Goal: Task Accomplishment & Management: Use online tool/utility

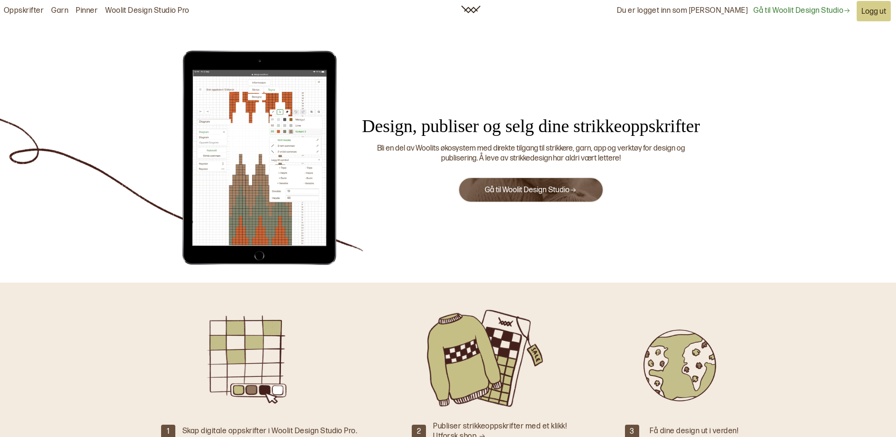
click at [516, 191] on link "Gå til Woolit Design Studio" at bounding box center [531, 190] width 92 height 9
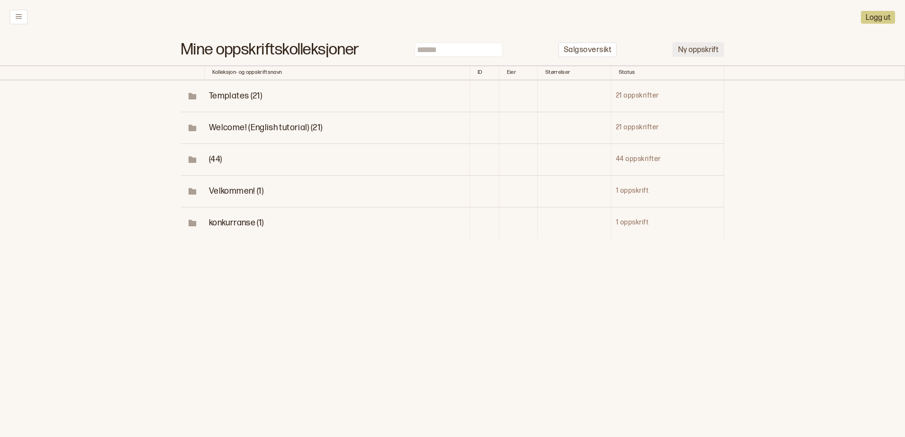
click at [681, 45] on button "Ny oppskrift" at bounding box center [698, 49] width 52 height 15
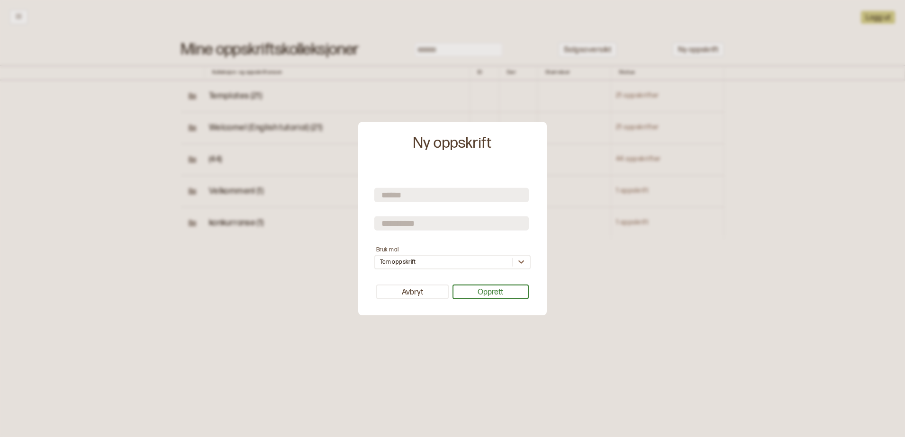
click at [512, 190] on input "text" at bounding box center [451, 195] width 154 height 14
type input "**********"
click at [498, 291] on button "Opprett" at bounding box center [491, 292] width 77 height 15
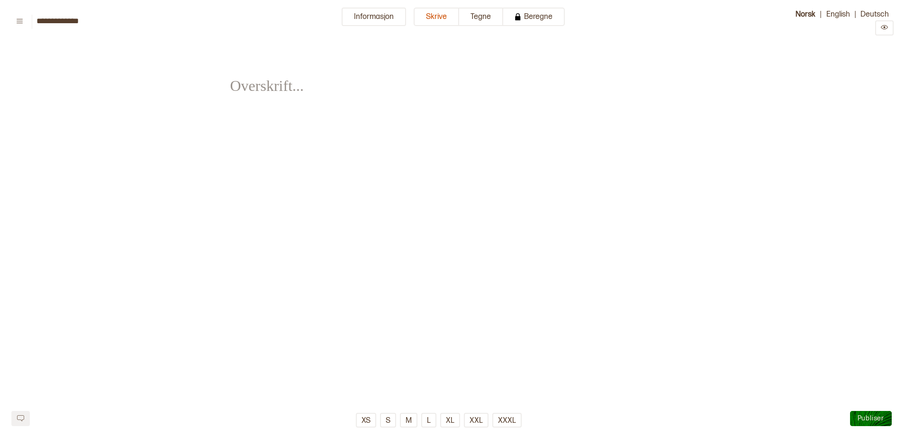
click at [368, 13] on button "Informasjon" at bounding box center [374, 17] width 64 height 18
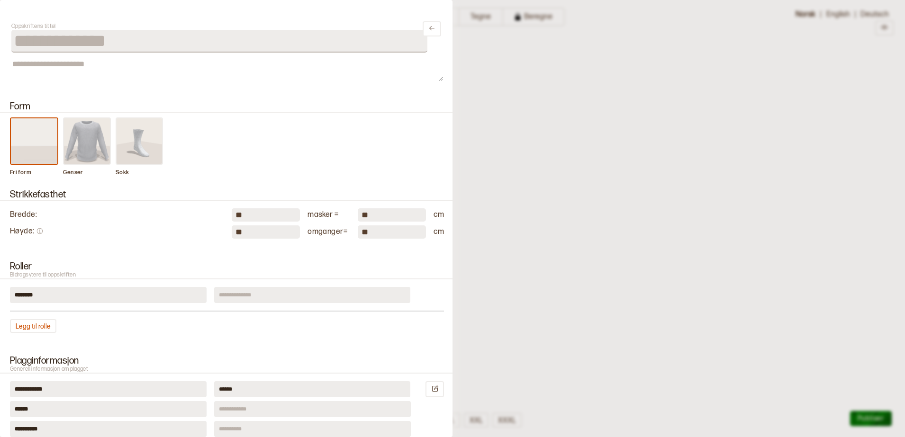
click at [74, 149] on img at bounding box center [87, 140] width 46 height 45
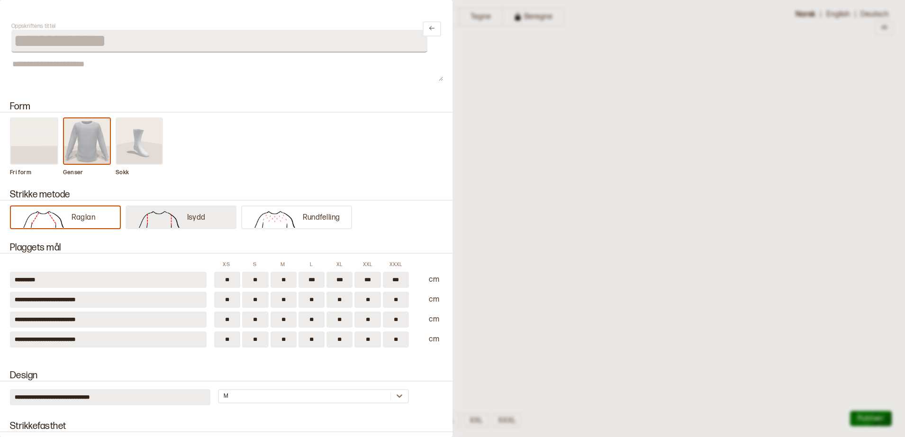
click at [154, 213] on img at bounding box center [159, 218] width 56 height 19
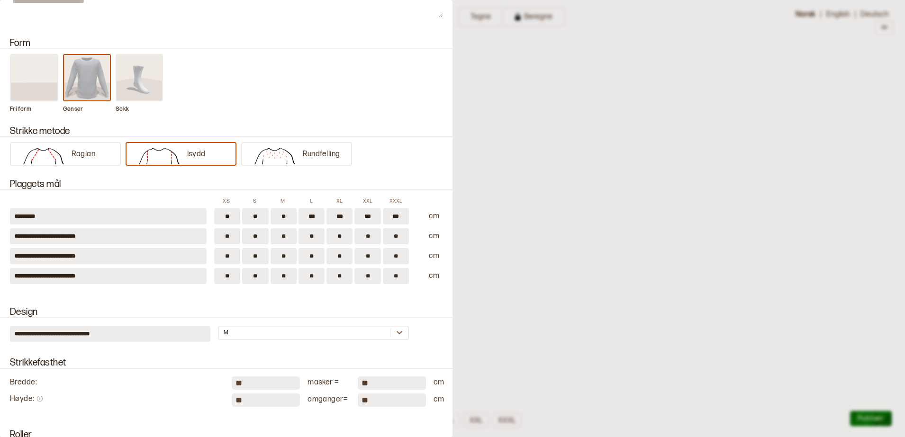
scroll to position [118, 0]
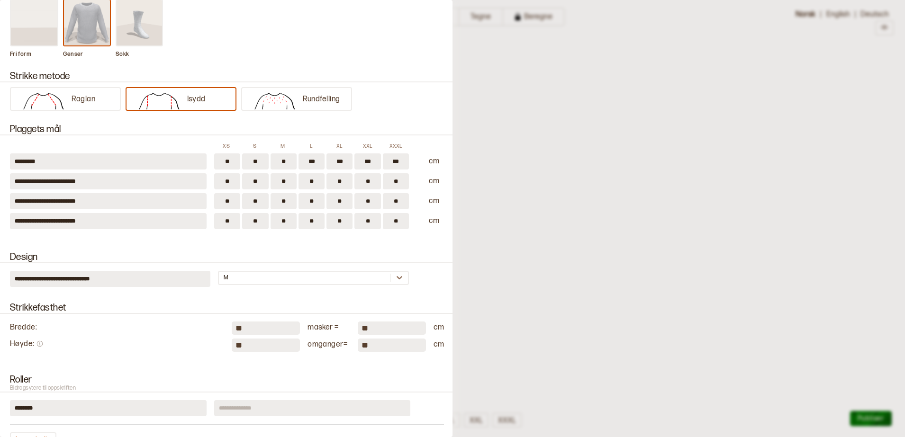
click at [260, 333] on input "**" at bounding box center [266, 328] width 68 height 13
type input "*"
type input "**"
click at [254, 341] on input "**" at bounding box center [266, 345] width 68 height 13
type input "*"
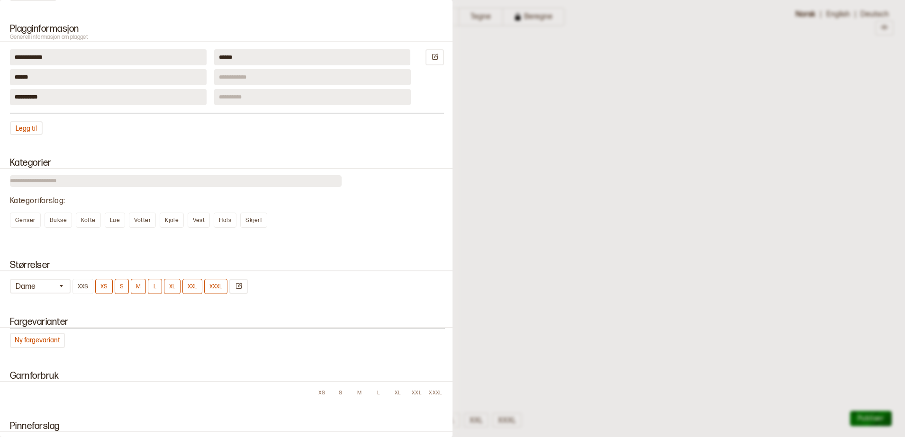
scroll to position [592, 0]
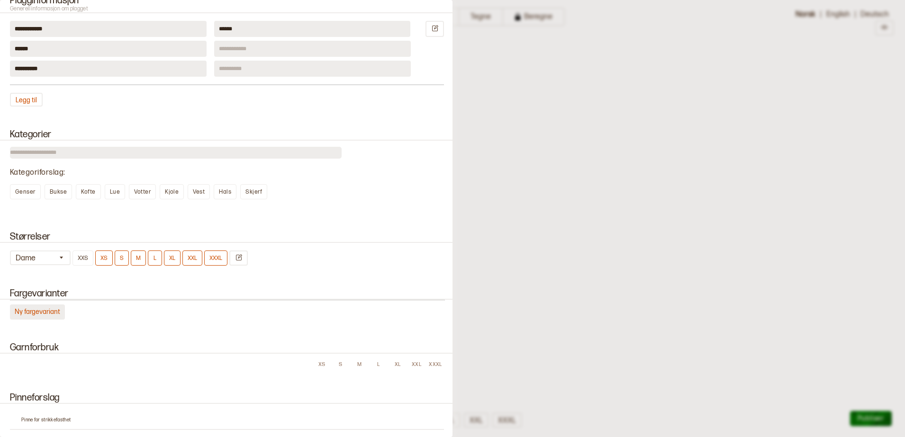
type input "**"
click at [53, 315] on button "Ny fargevariant" at bounding box center [37, 312] width 55 height 15
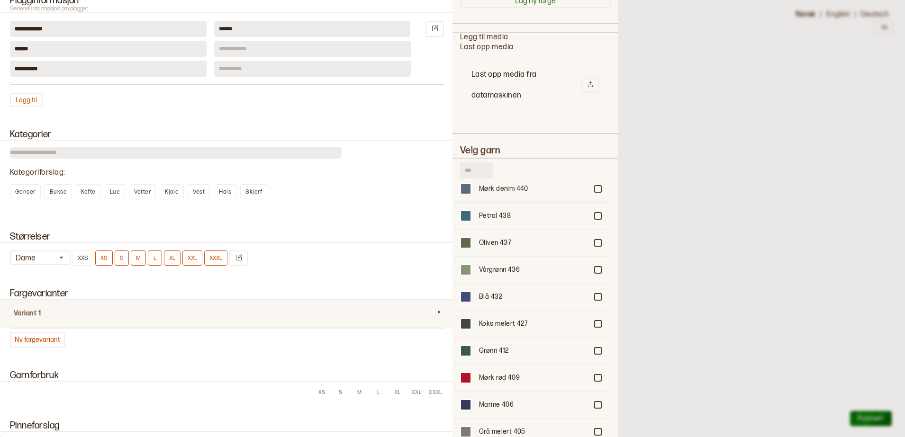
scroll to position [355, 0]
click at [503, 327] on div "Grønn 412" at bounding box center [533, 324] width 109 height 9
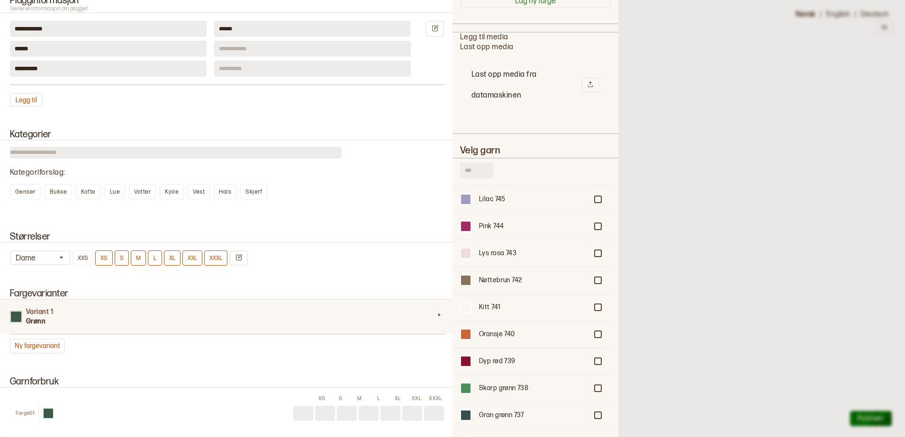
scroll to position [3199, 0]
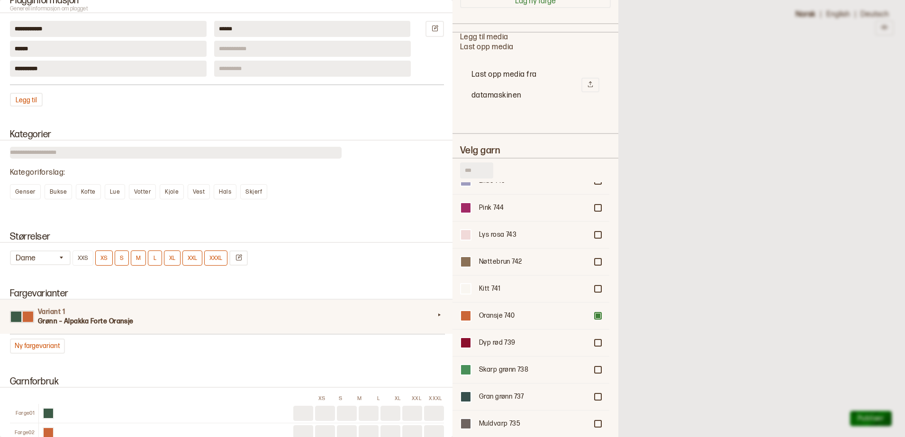
click at [650, 144] on div at bounding box center [452, 218] width 905 height 437
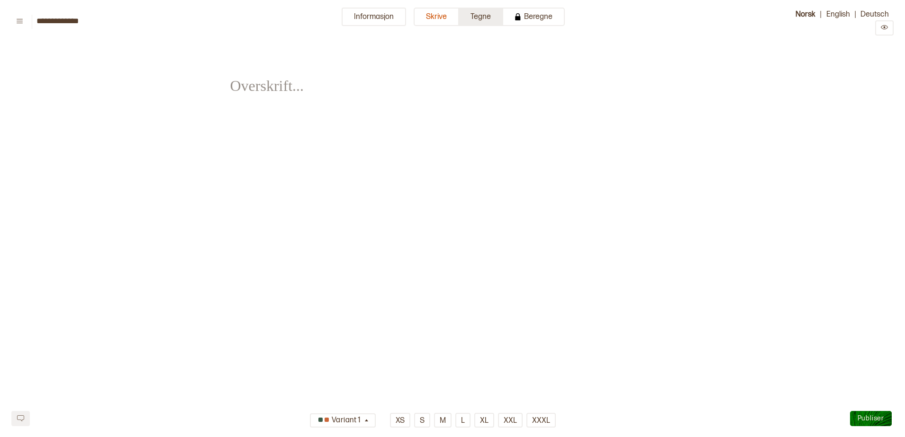
click at [461, 25] on button "Tegne" at bounding box center [481, 17] width 44 height 18
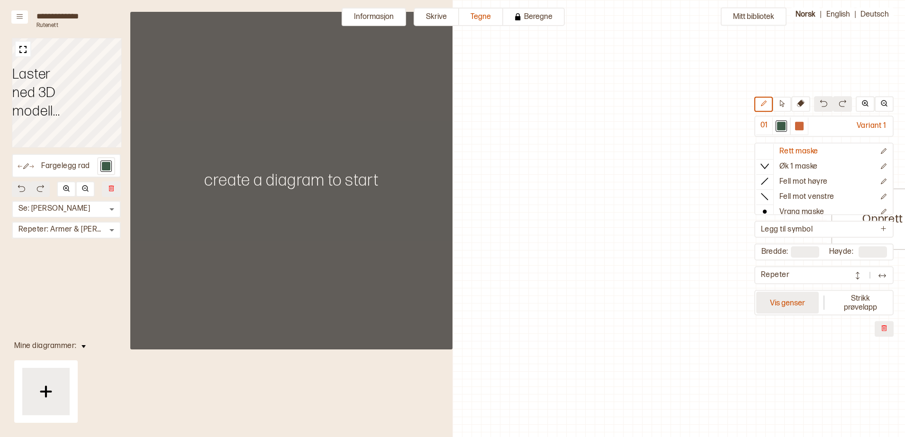
click at [786, 304] on button "Vis genser" at bounding box center [787, 303] width 63 height 22
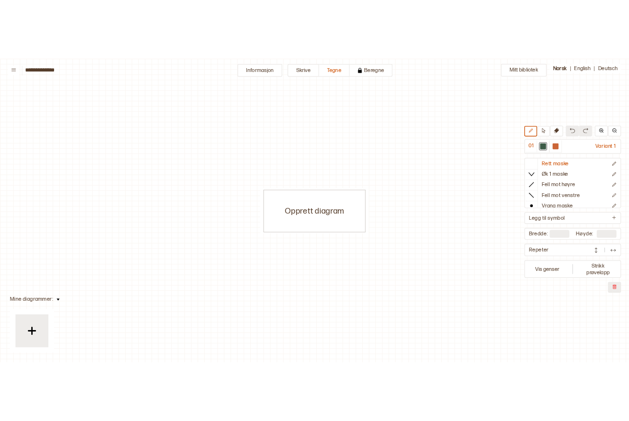
scroll to position [4, 5]
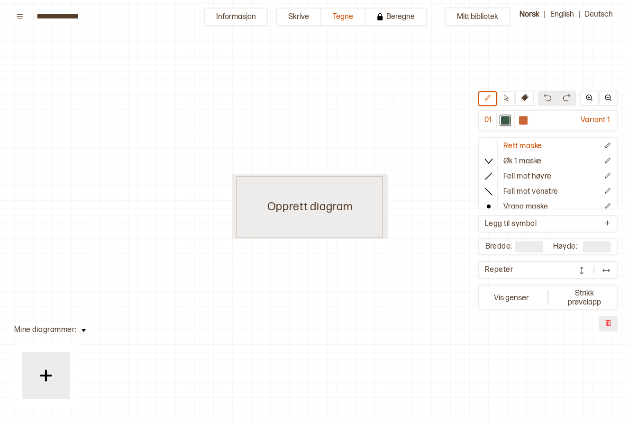
click at [340, 209] on div "Opprett diagram" at bounding box center [309, 206] width 147 height 61
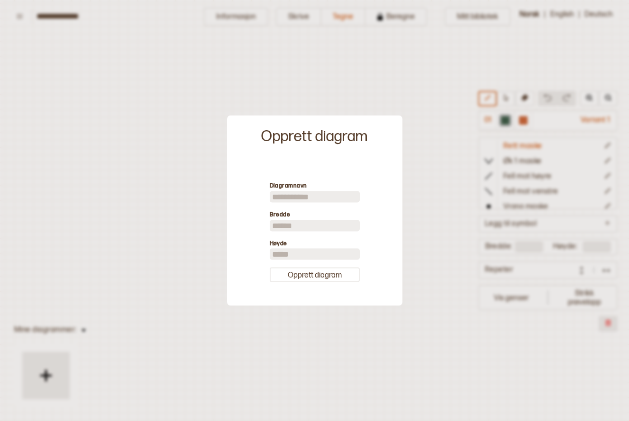
click at [303, 222] on input "**" at bounding box center [315, 225] width 90 height 11
type input "*"
type input "**"
click at [308, 284] on div "Diagramnavn Bredde ** Høyde ** Opprett diagram" at bounding box center [315, 232] width 166 height 139
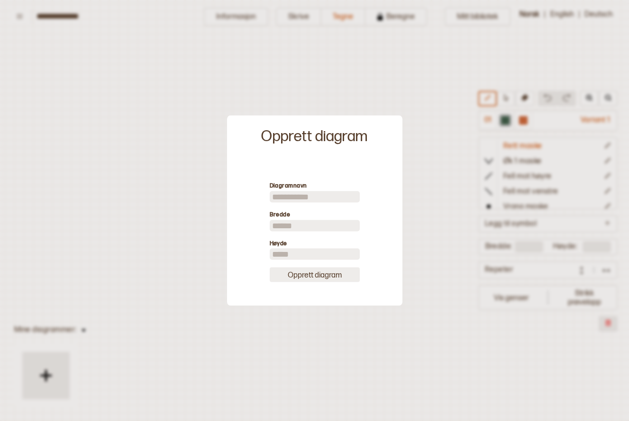
click at [310, 275] on button "Opprett diagram" at bounding box center [315, 275] width 90 height 15
type input "**"
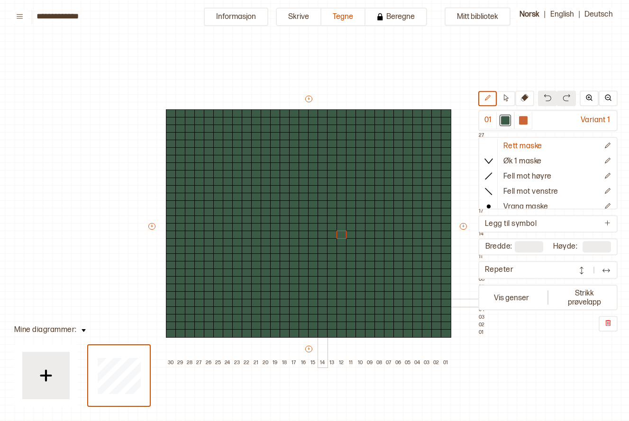
scroll to position [29, 13]
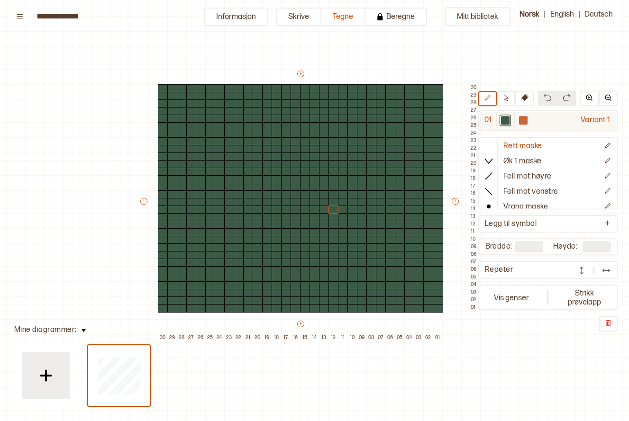
click at [518, 119] on div at bounding box center [523, 121] width 18 height 18
click at [519, 119] on div at bounding box center [523, 121] width 9 height 9
drag, startPoint x: 297, startPoint y: 223, endPoint x: 314, endPoint y: 224, distance: 17.6
click at [314, 224] on div "+ + + + 30 29 28 27 26 25 24 23 22 21 20 19 18 17 16 15 14 13 12 11 10 09 08 07…" at bounding box center [309, 205] width 341 height 273
drag, startPoint x: 283, startPoint y: 215, endPoint x: 325, endPoint y: 218, distance: 41.8
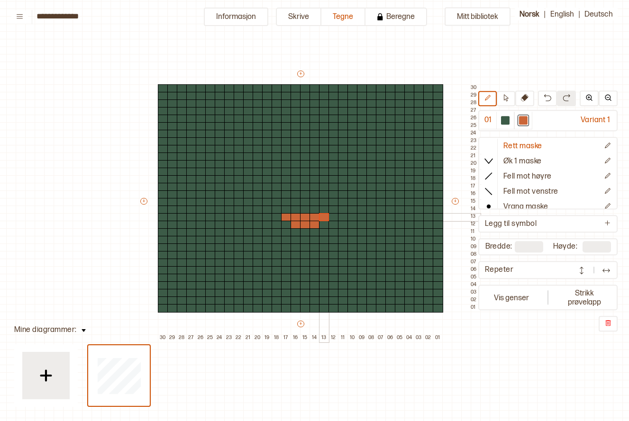
click at [325, 218] on div "+ + + + 30 29 28 27 26 25 24 23 22 21 20 19 18 17 16 15 14 13 12 11 10 09 08 07…" at bounding box center [309, 205] width 341 height 273
drag, startPoint x: 322, startPoint y: 208, endPoint x: 328, endPoint y: 209, distance: 6.8
click at [328, 209] on div "+ + + + 30 29 28 27 26 25 24 23 22 21 20 19 18 17 16 15 14 13 12 11 10 09 08 07…" at bounding box center [309, 205] width 341 height 273
click at [331, 202] on div "+ + + + 30 29 28 27 26 25 24 23 22 21 20 19 18 17 16 15 14 13 12 11 10 09 08 07…" at bounding box center [309, 205] width 341 height 273
click at [325, 191] on div at bounding box center [324, 195] width 10 height 9
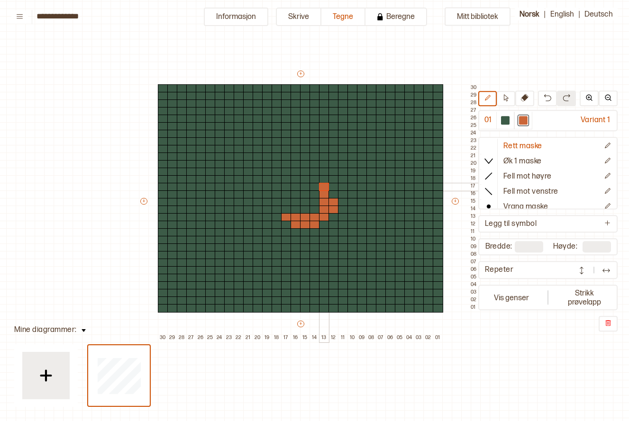
click at [326, 186] on div at bounding box center [324, 187] width 10 height 9
click at [330, 194] on div at bounding box center [333, 195] width 10 height 9
drag, startPoint x: 284, startPoint y: 209, endPoint x: 288, endPoint y: 187, distance: 22.1
click at [288, 187] on div "+ + + + 30 29 28 27 26 25 24 23 22 21 20 19 18 17 16 15 14 13 12 11 10 09 08 07…" at bounding box center [309, 205] width 341 height 273
drag, startPoint x: 273, startPoint y: 194, endPoint x: 273, endPoint y: 206, distance: 11.4
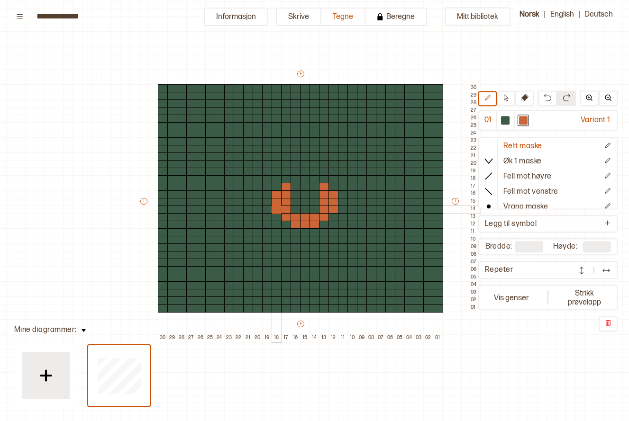
click at [273, 206] on div "+ + + + 30 29 28 27 26 25 24 23 22 21 20 19 18 17 16 15 14 13 12 11 10 09 08 07…" at bounding box center [309, 205] width 341 height 273
drag, startPoint x: 292, startPoint y: 186, endPoint x: 315, endPoint y: 182, distance: 23.5
click at [317, 185] on div "+ + + + 30 29 28 27 26 25 24 23 22 21 20 19 18 17 16 15 14 13 12 11 10 09 08 07…" at bounding box center [309, 205] width 341 height 273
drag, startPoint x: 295, startPoint y: 178, endPoint x: 312, endPoint y: 179, distance: 17.1
click at [312, 179] on div "+ + + + 30 29 28 27 26 25 24 23 22 21 20 19 18 17 16 15 14 13 12 11 10 09 08 07…" at bounding box center [309, 205] width 341 height 273
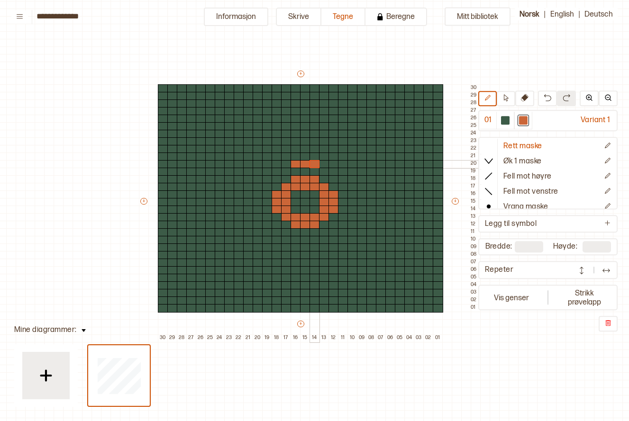
drag, startPoint x: 295, startPoint y: 162, endPoint x: 314, endPoint y: 163, distance: 19.0
click at [314, 163] on div "+ + + + 30 29 28 27 26 25 24 23 22 21 20 19 18 17 16 15 14 13 12 11 10 09 08 07…" at bounding box center [309, 205] width 341 height 273
drag, startPoint x: 281, startPoint y: 155, endPoint x: 281, endPoint y: 144, distance: 10.9
click at [281, 144] on div "+ + + + 30 29 28 27 26 25 24 23 22 21 20 19 18 17 16 15 14 13 12 11 10 09 08 07…" at bounding box center [309, 205] width 341 height 273
drag, startPoint x: 324, startPoint y: 143, endPoint x: 324, endPoint y: 151, distance: 8.5
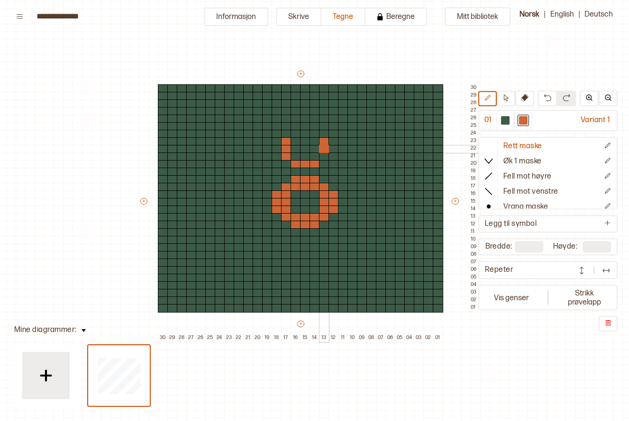
click at [324, 151] on div "+ + + + 30 29 28 27 26 25 24 23 22 21 20 19 18 17 16 15 14 13 12 11 10 09 08 07…" at bounding box center [309, 205] width 341 height 273
click at [324, 153] on div at bounding box center [324, 157] width 10 height 9
drag, startPoint x: 294, startPoint y: 131, endPoint x: 314, endPoint y: 131, distance: 20.4
click at [314, 131] on div "+ + + + 30 29 28 27 26 25 24 23 22 21 20 19 18 17 16 15 14 13 12 11 10 09 08 07…" at bounding box center [309, 205] width 341 height 273
drag, startPoint x: 294, startPoint y: 242, endPoint x: 313, endPoint y: 241, distance: 19.5
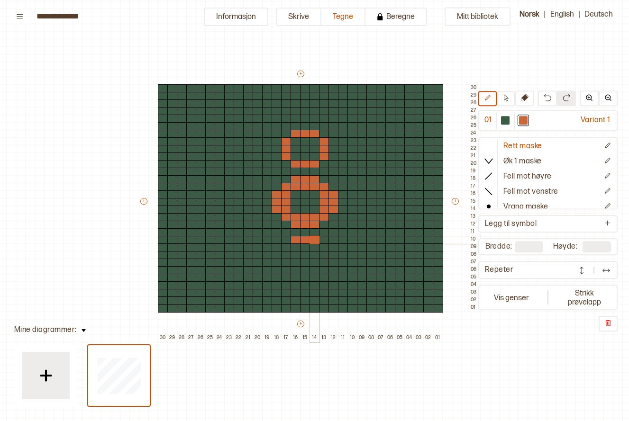
click at [313, 241] on div "+ + + + 30 29 28 27 26 25 24 23 22 21 20 19 18 17 16 15 14 13 12 11 10 09 08 07…" at bounding box center [309, 205] width 341 height 273
drag, startPoint x: 283, startPoint y: 247, endPoint x: 285, endPoint y: 260, distance: 12.9
click at [285, 260] on div "+ + + + 30 29 28 27 26 25 24 23 22 21 20 19 18 17 16 15 14 13 12 11 10 09 08 07…" at bounding box center [309, 205] width 341 height 273
drag, startPoint x: 321, startPoint y: 256, endPoint x: 320, endPoint y: 262, distance: 6.2
click at [320, 262] on div "+ + + + 30 29 28 27 26 25 24 23 22 21 20 19 18 17 16 15 14 13 12 11 10 09 08 07…" at bounding box center [309, 205] width 341 height 273
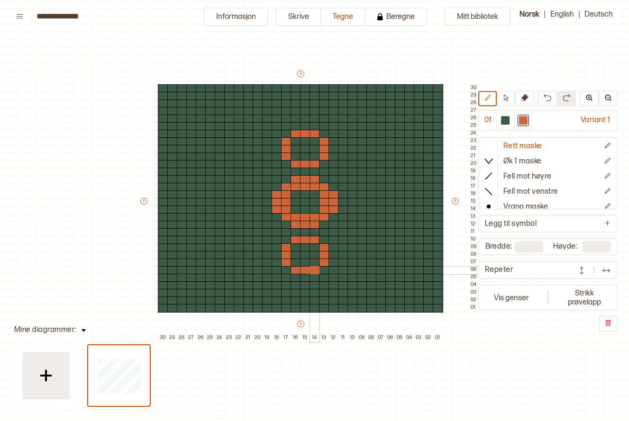
drag, startPoint x: 294, startPoint y: 268, endPoint x: 316, endPoint y: 269, distance: 21.3
click at [316, 269] on div "+ + + + 30 29 28 27 26 25 24 23 22 21 20 19 18 17 16 15 14 13 12 11 10 09 08 07…" at bounding box center [309, 205] width 341 height 273
click at [324, 173] on div at bounding box center [324, 172] width 10 height 9
click at [333, 164] on div at bounding box center [333, 164] width 10 height 9
drag, startPoint x: 343, startPoint y: 158, endPoint x: 345, endPoint y: 126, distance: 31.8
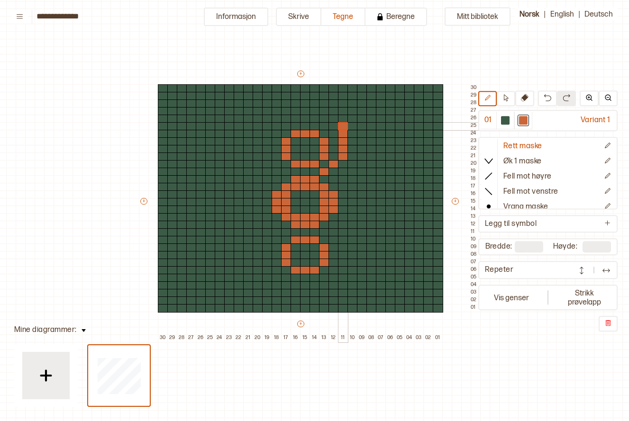
click at [345, 126] on div "+ + + + 30 29 28 27 26 25 24 23 22 21 20 19 18 17 16 15 14 13 12 11 10 09 08 07…" at bounding box center [309, 205] width 341 height 273
click at [289, 172] on div at bounding box center [286, 172] width 10 height 9
click at [275, 163] on div at bounding box center [277, 164] width 10 height 9
drag, startPoint x: 267, startPoint y: 159, endPoint x: 268, endPoint y: 124, distance: 34.6
click at [268, 124] on div "+ + + + 30 29 28 27 26 25 24 23 22 21 20 19 18 17 16 15 14 13 12 11 10 09 08 07…" at bounding box center [309, 205] width 341 height 273
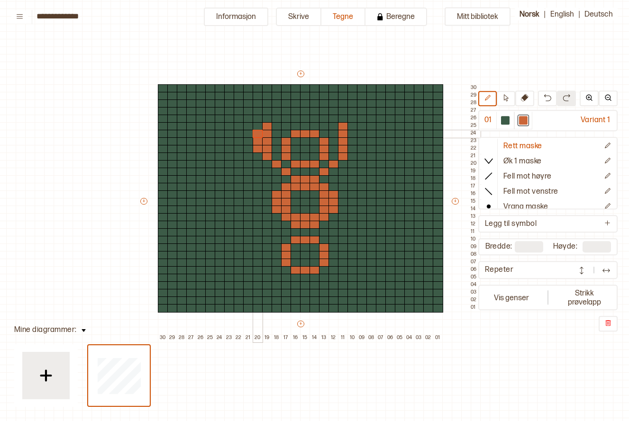
drag, startPoint x: 258, startPoint y: 148, endPoint x: 258, endPoint y: 132, distance: 16.6
click at [258, 132] on div "+ + + + 30 29 28 27 26 25 24 23 22 21 20 19 18 17 16 15 14 13 12 11 10 09 08 07…" at bounding box center [309, 205] width 341 height 273
drag, startPoint x: 348, startPoint y: 147, endPoint x: 351, endPoint y: 134, distance: 13.6
click at [351, 134] on div "+ + + + 30 29 28 27 26 25 24 23 22 21 20 19 18 17 16 15 14 13 12 11 10 09 08 07…" at bounding box center [309, 205] width 341 height 273
click at [277, 125] on div at bounding box center [277, 126] width 10 height 9
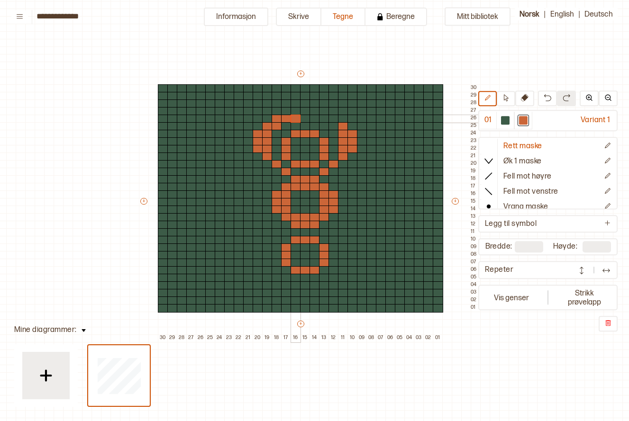
drag, startPoint x: 276, startPoint y: 118, endPoint x: 293, endPoint y: 118, distance: 17.1
click at [293, 118] on div "+ + + + 30 29 28 27 26 25 24 23 22 21 20 19 18 17 16 15 14 13 12 11 10 09 08 07…" at bounding box center [309, 205] width 341 height 273
click at [336, 126] on div at bounding box center [333, 126] width 10 height 9
drag, startPoint x: 335, startPoint y: 118, endPoint x: 315, endPoint y: 118, distance: 19.4
click at [315, 118] on div "+ + + + 30 29 28 27 26 25 24 23 22 21 20 19 18 17 16 15 14 13 12 11 10 09 08 07…" at bounding box center [309, 205] width 341 height 273
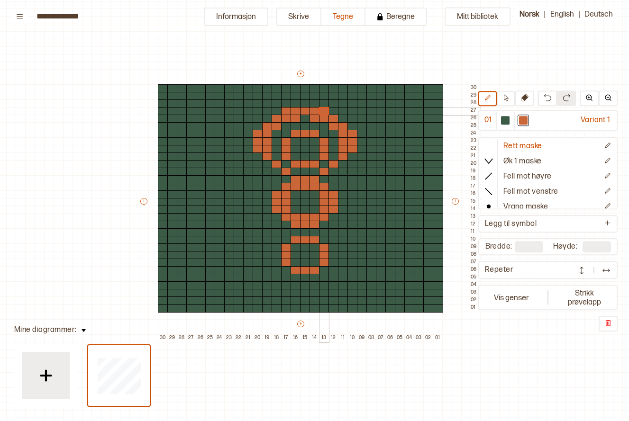
drag, startPoint x: 287, startPoint y: 112, endPoint x: 322, endPoint y: 112, distance: 35.5
click at [322, 112] on div "+ + + + 30 29 28 27 26 25 24 23 22 21 20 19 18 17 16 15 14 13 12 11 10 09 08 07…" at bounding box center [309, 205] width 341 height 273
drag, startPoint x: 296, startPoint y: 101, endPoint x: 314, endPoint y: 102, distance: 18.0
click at [314, 102] on div "+ + + + 30 29 28 27 26 25 24 23 22 21 20 19 18 17 16 15 14 13 12 11 10 09 08 07…" at bounding box center [309, 205] width 341 height 273
drag, startPoint x: 340, startPoint y: 186, endPoint x: 345, endPoint y: 181, distance: 7.4
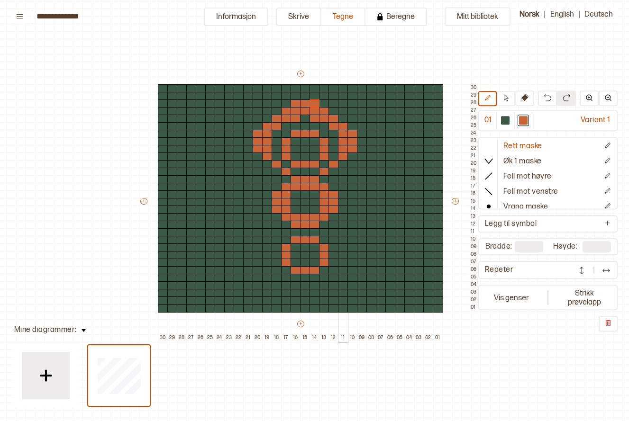
click at [340, 186] on div at bounding box center [343, 187] width 10 height 9
click at [350, 177] on div at bounding box center [352, 179] width 10 height 9
click at [362, 173] on div at bounding box center [362, 172] width 10 height 9
drag, startPoint x: 372, startPoint y: 173, endPoint x: 395, endPoint y: 173, distance: 23.2
click at [395, 173] on div "+ + + + 30 29 28 27 26 25 24 23 22 21 20 19 18 17 16 15 14 13 12 11 10 09 08 07…" at bounding box center [309, 205] width 341 height 273
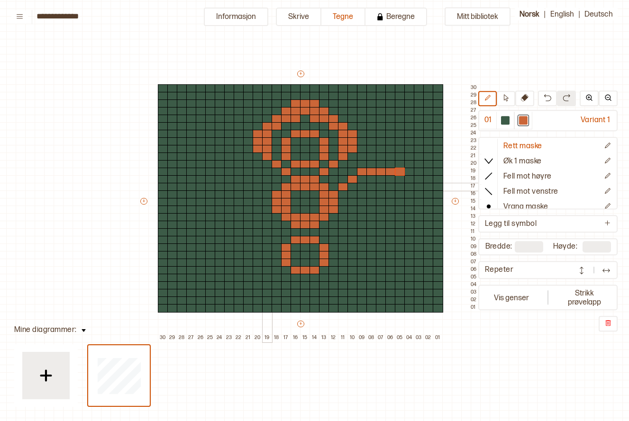
click at [267, 187] on div at bounding box center [267, 187] width 10 height 9
click at [258, 177] on div at bounding box center [258, 179] width 10 height 9
drag, startPoint x: 247, startPoint y: 169, endPoint x: 210, endPoint y: 168, distance: 37.0
click at [210, 168] on div "+ + + + 30 29 28 27 26 25 24 23 22 21 20 19 18 17 16 15 14 13 12 11 10 09 08 07…" at bounding box center [309, 205] width 341 height 273
click at [261, 218] on div at bounding box center [258, 217] width 10 height 9
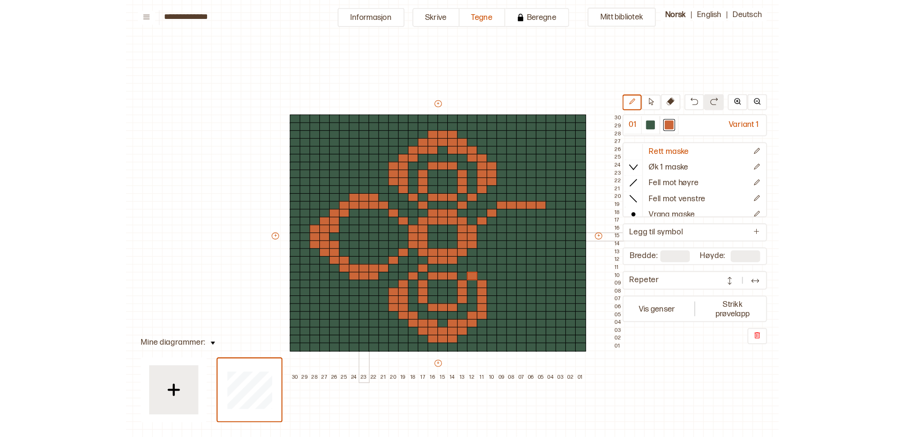
scroll to position [0, 13]
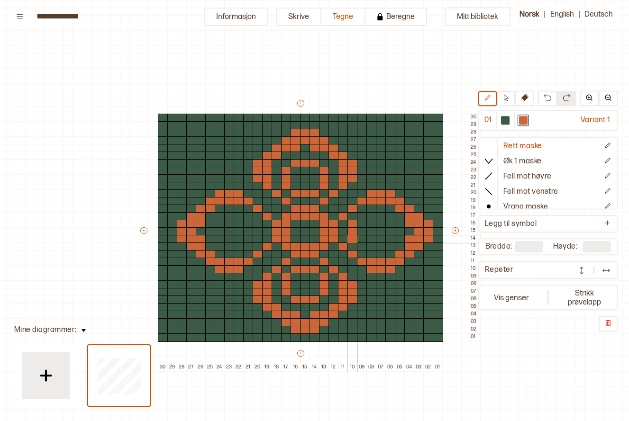
drag, startPoint x: 352, startPoint y: 225, endPoint x: 351, endPoint y: 236, distance: 10.9
click at [351, 236] on div "+ + + + 30 29 28 27 26 25 24 23 22 21 20 19 18 17 16 15 14 13 12 11 10 09 08 07…" at bounding box center [309, 235] width 341 height 273
drag, startPoint x: 363, startPoint y: 246, endPoint x: 381, endPoint y: 248, distance: 18.5
click at [381, 248] on div "+ + + + 30 29 28 27 26 25 24 23 22 21 20 19 18 17 16 15 14 13 12 11 10 09 08 07…" at bounding box center [309, 235] width 341 height 273
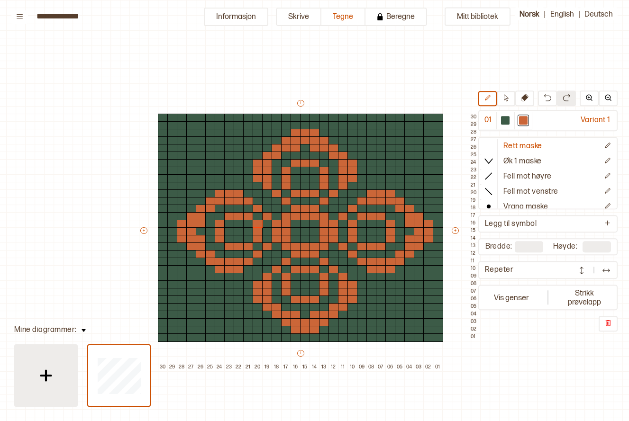
click at [60, 370] on div at bounding box center [45, 375] width 47 height 47
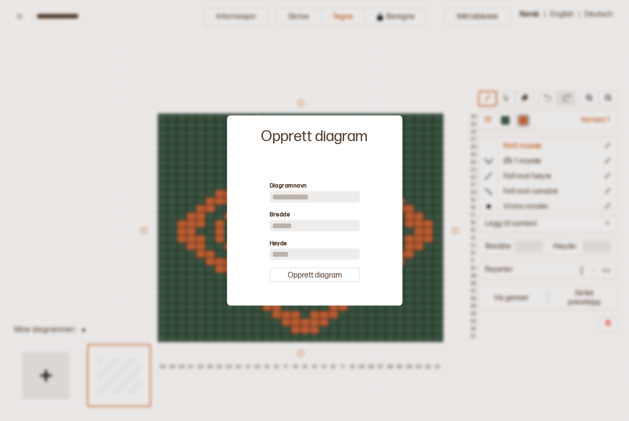
drag, startPoint x: 331, startPoint y: 281, endPoint x: 322, endPoint y: 252, distance: 30.3
click at [331, 280] on button "Opprett diagram" at bounding box center [315, 275] width 90 height 15
type input "**"
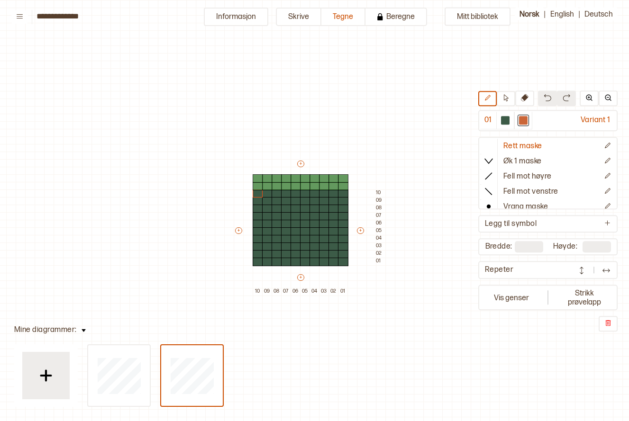
type input "**"
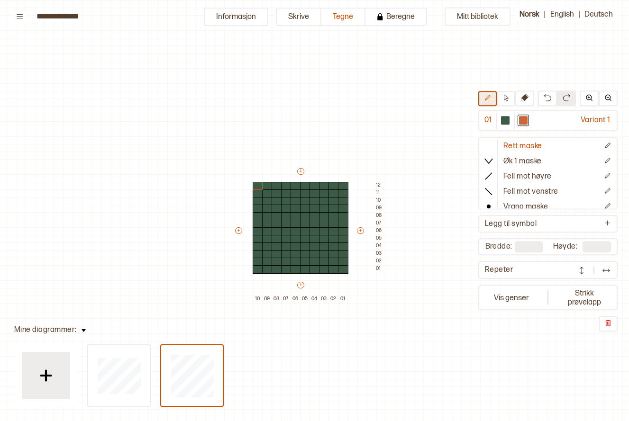
click at [508, 100] on icon at bounding box center [505, 98] width 7 height 7
drag, startPoint x: 250, startPoint y: 181, endPoint x: 351, endPoint y: 260, distance: 127.6
click at [350, 273] on div "+ + + + 10 09 08 07 06 05 04 03 02 01 12 11 10 09 08 07 06 05 04 03 02 01" at bounding box center [310, 235] width 152 height 136
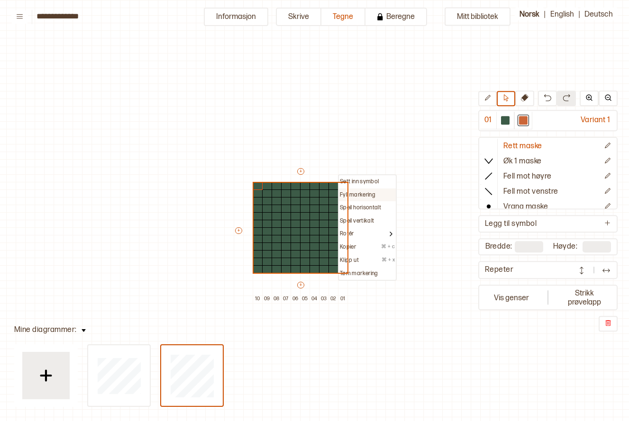
click at [362, 197] on p "Fyll markering" at bounding box center [358, 195] width 36 height 8
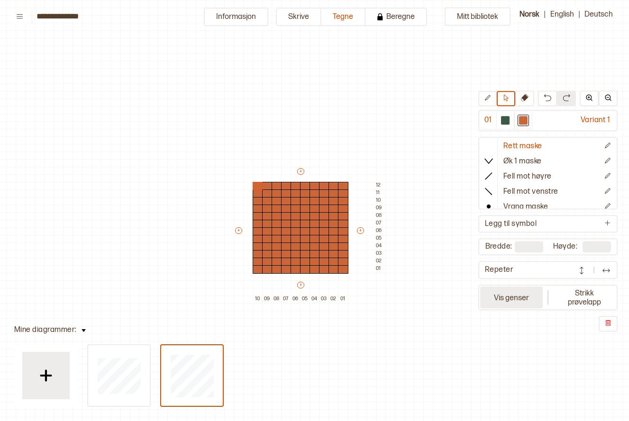
click at [509, 293] on button "Vis genser" at bounding box center [511, 298] width 63 height 22
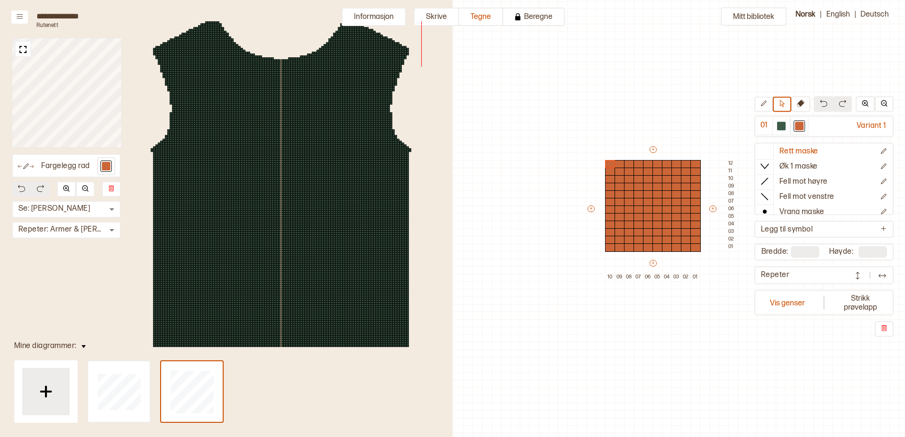
scroll to position [15, 0]
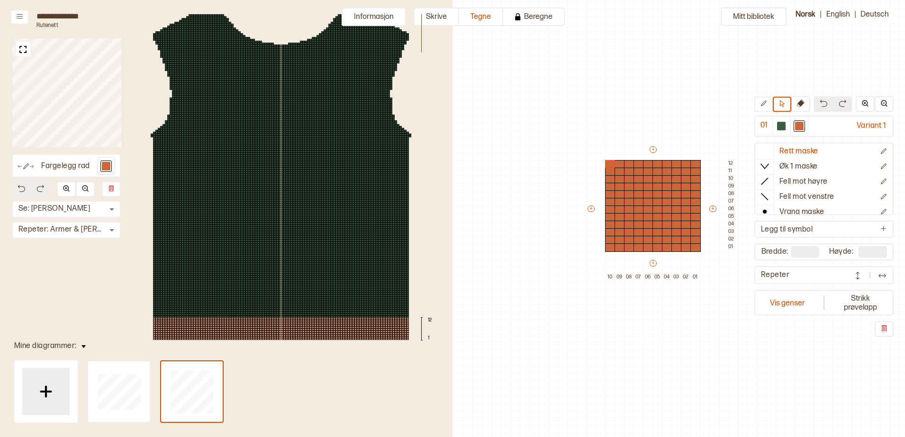
click at [317, 328] on div at bounding box center [318, 328] width 2 height 2
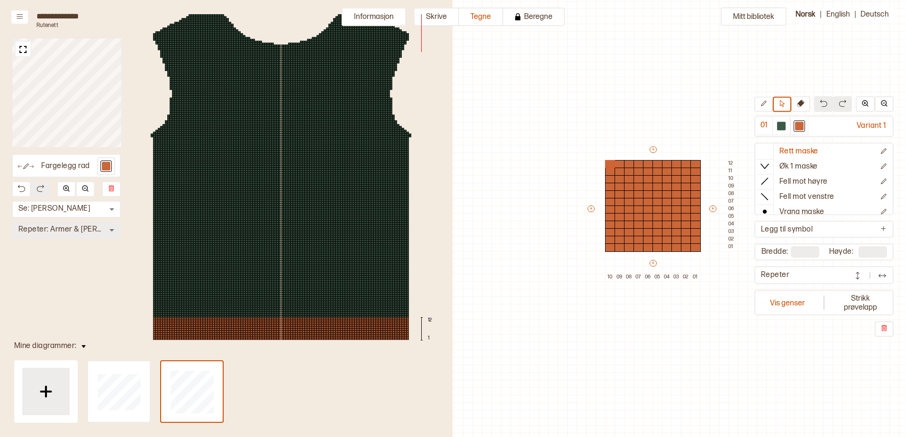
click at [65, 226] on body "**********" at bounding box center [452, 218] width 905 height 437
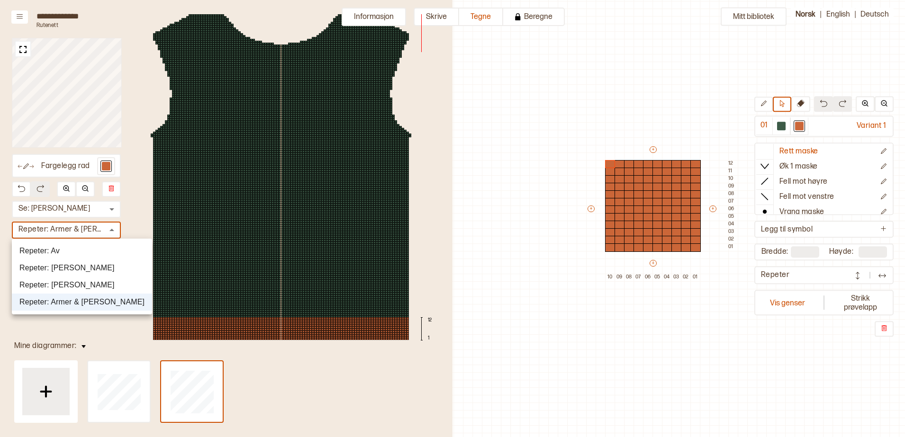
click at [94, 281] on li "Repeter: Hele Torso" at bounding box center [82, 285] width 140 height 17
type input "*"
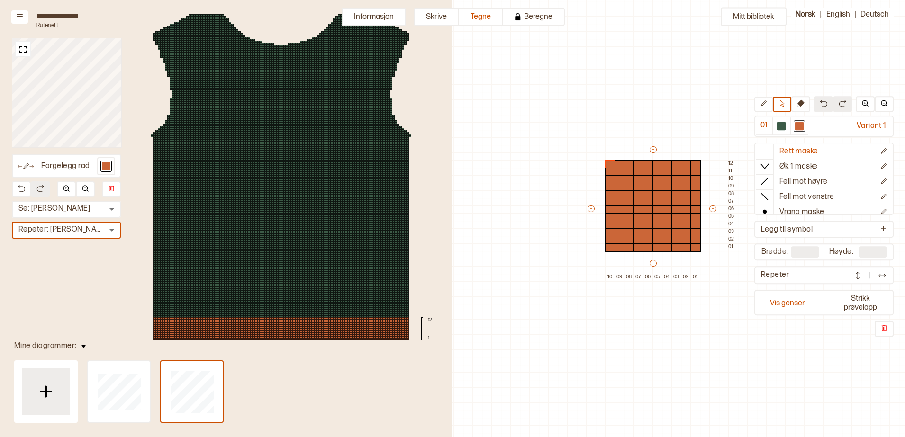
click at [101, 268] on div "Fargelegg rad Se: Fremre Torso * ​ Repeter: Hele Torso * ​ 12 1" at bounding box center [226, 181] width 453 height 362
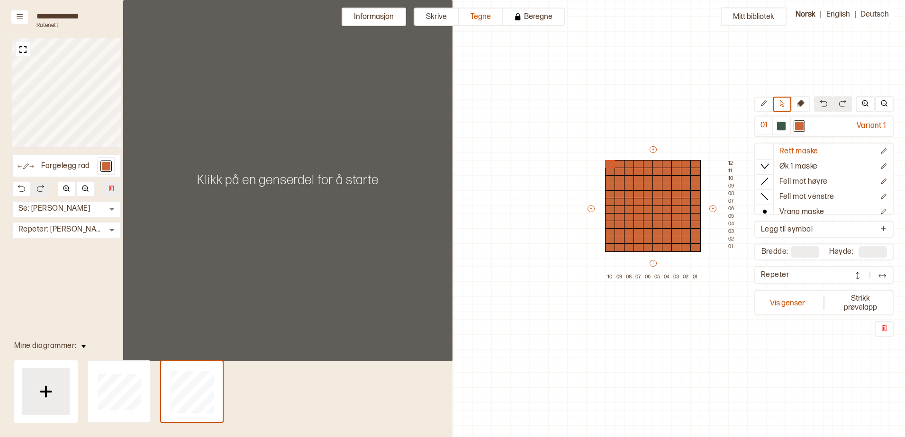
scroll to position [0, 0]
type input "*"
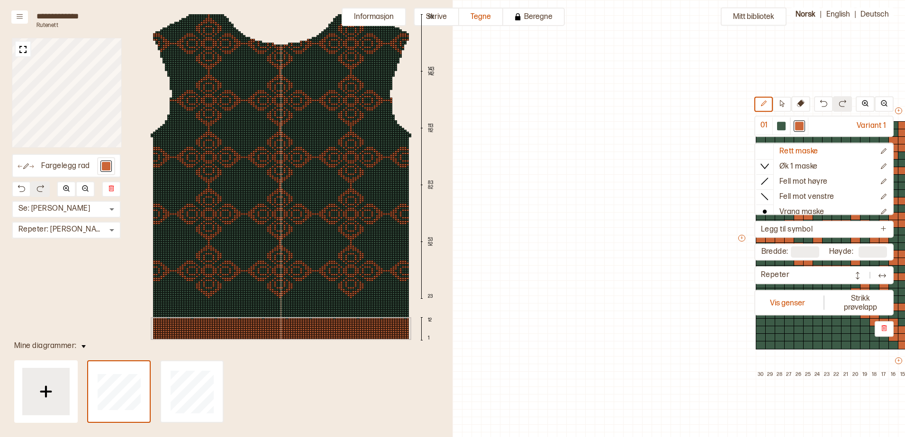
scroll to position [29, 308]
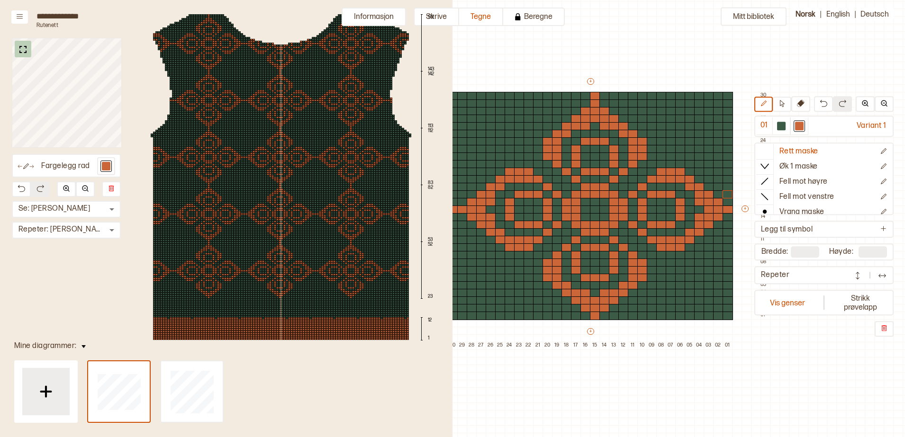
click at [16, 47] on button at bounding box center [23, 49] width 17 height 17
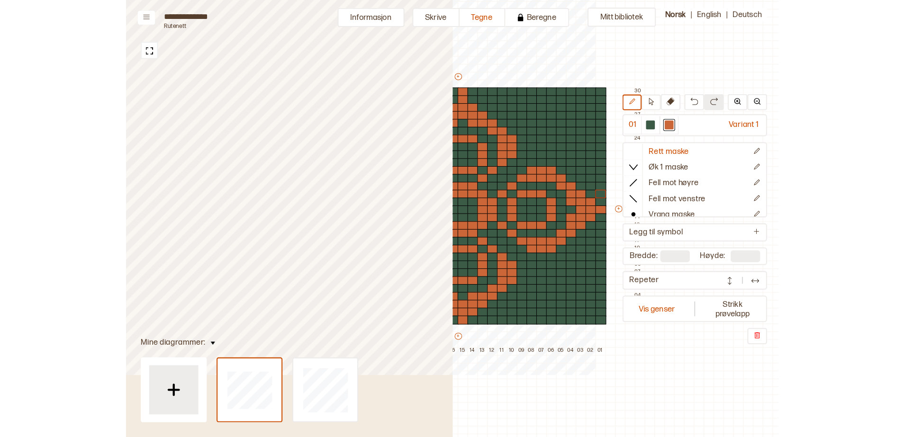
scroll to position [29, 305]
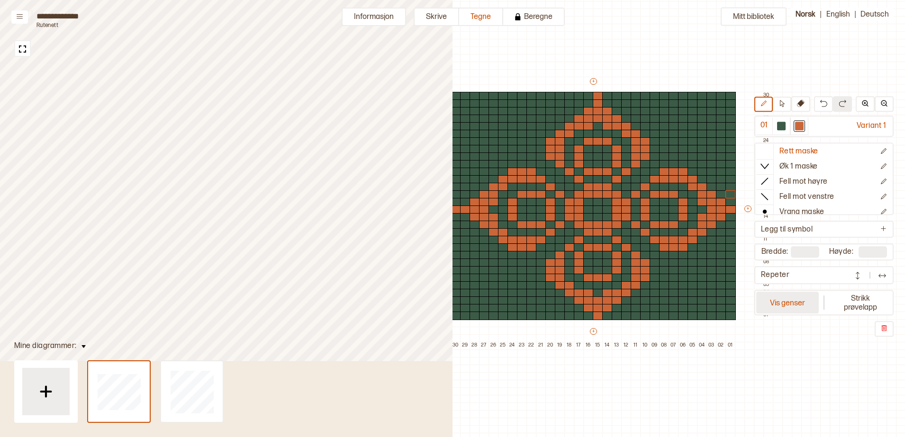
click at [814, 309] on button "Vis genser" at bounding box center [787, 303] width 63 height 22
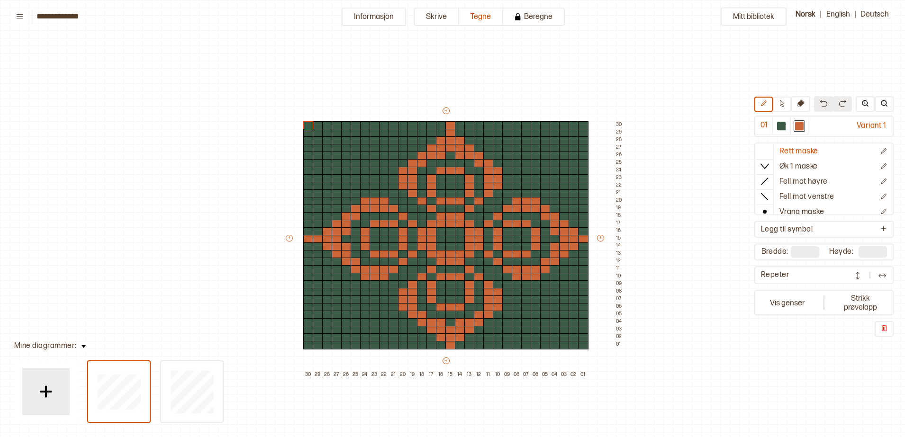
scroll to position [29, 7]
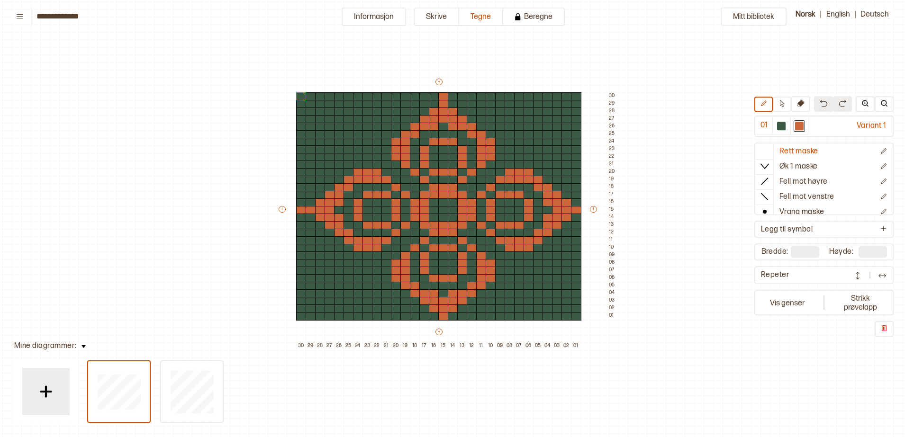
type input "**"
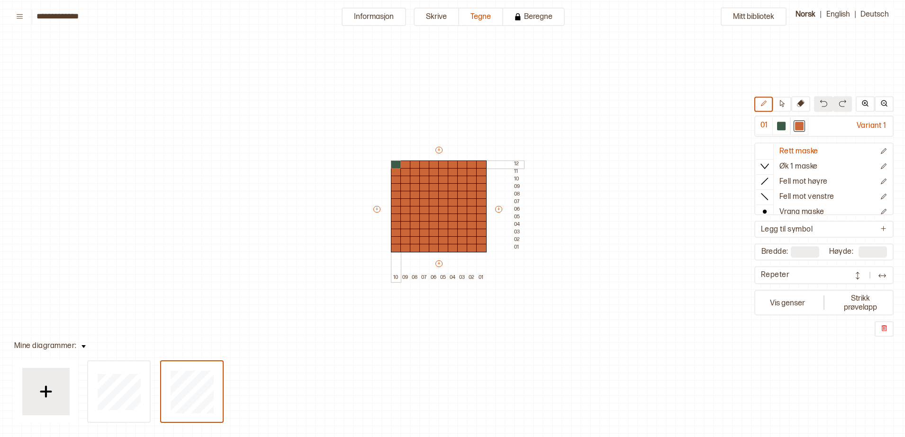
click at [396, 164] on div at bounding box center [396, 165] width 10 height 9
click at [773, 306] on button "Vis genser" at bounding box center [787, 303] width 63 height 22
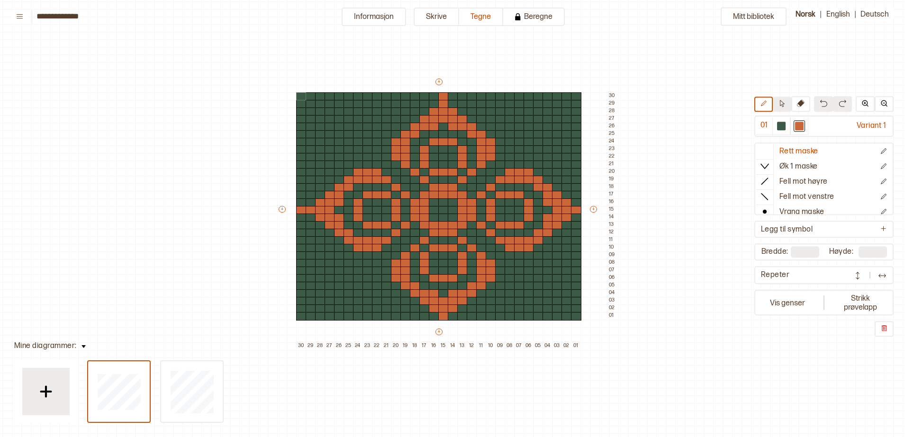
drag, startPoint x: 781, startPoint y: 106, endPoint x: 736, endPoint y: 100, distance: 45.0
click at [781, 106] on icon at bounding box center [782, 103] width 7 height 7
drag, startPoint x: 300, startPoint y: 98, endPoint x: 579, endPoint y: 213, distance: 301.5
click at [581, 213] on div "+ + + + 30 29 28 27 26 25 24 23 22 21 20 19 18 17 16 15 14 13 12 11 10 09 08 07…" at bounding box center [447, 213] width 341 height 273
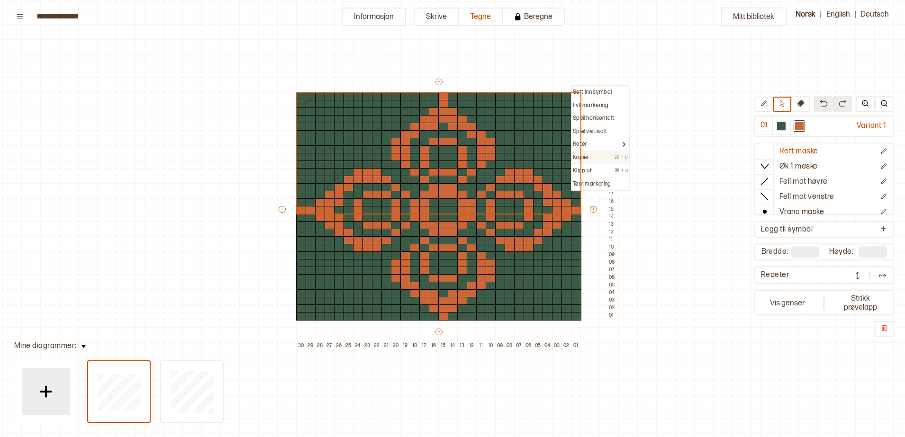
click at [593, 156] on div "Kopier ⌘ + c" at bounding box center [600, 158] width 55 height 8
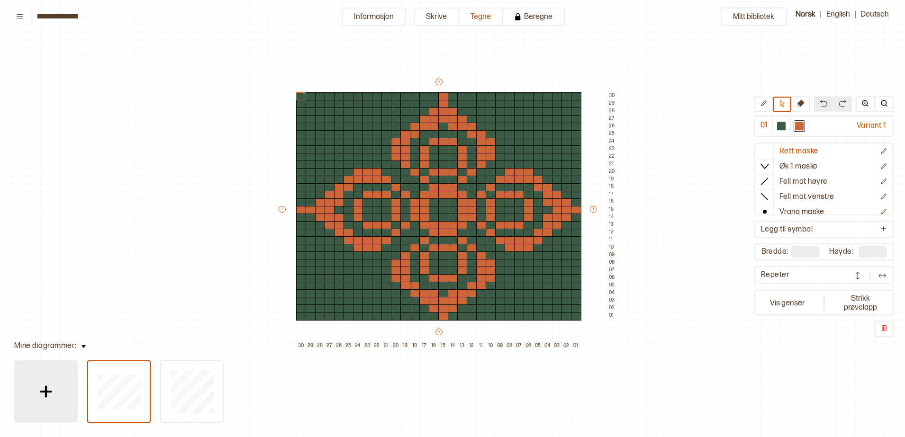
click at [50, 389] on img at bounding box center [46, 392] width 24 height 24
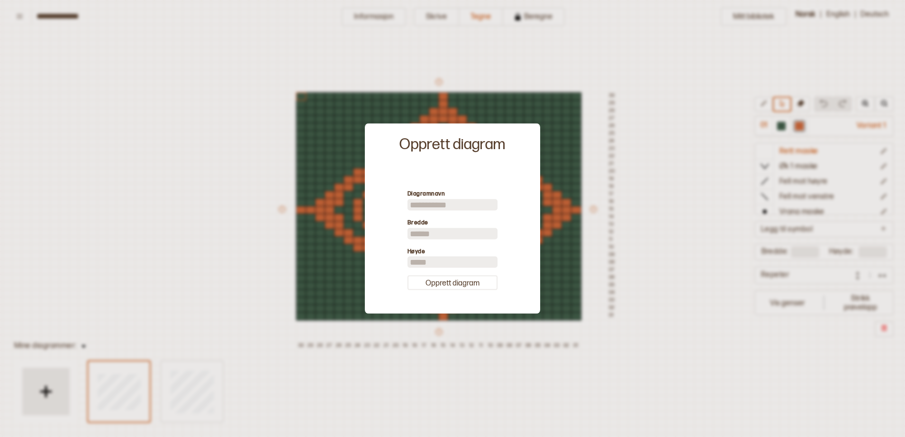
click at [248, 227] on div at bounding box center [452, 218] width 905 height 437
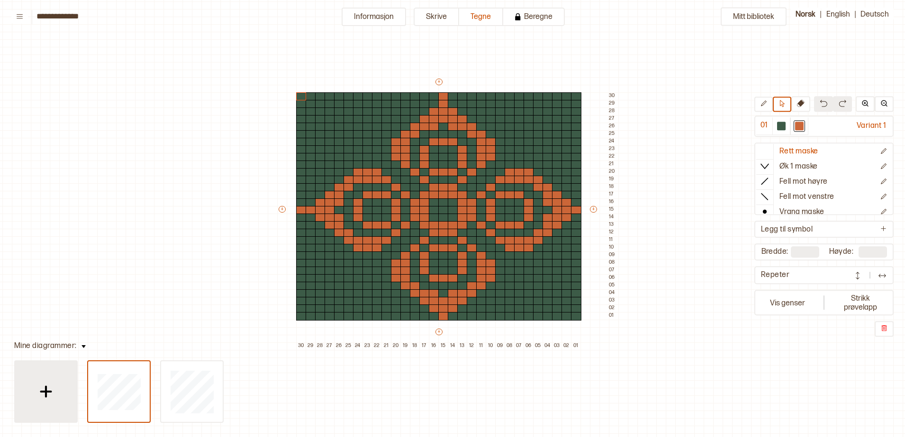
click at [56, 392] on img at bounding box center [46, 392] width 24 height 24
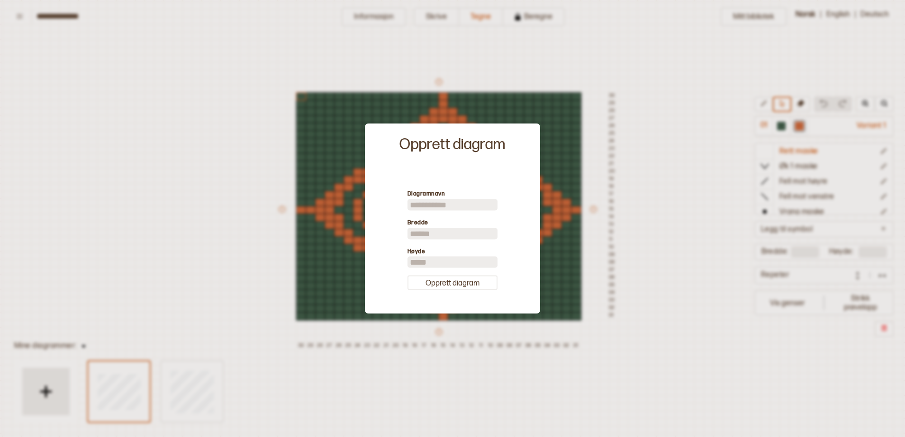
click at [438, 236] on input "**" at bounding box center [453, 233] width 90 height 11
type input "*"
type input "**"
click at [438, 281] on button "Opprett diagram" at bounding box center [453, 283] width 90 height 15
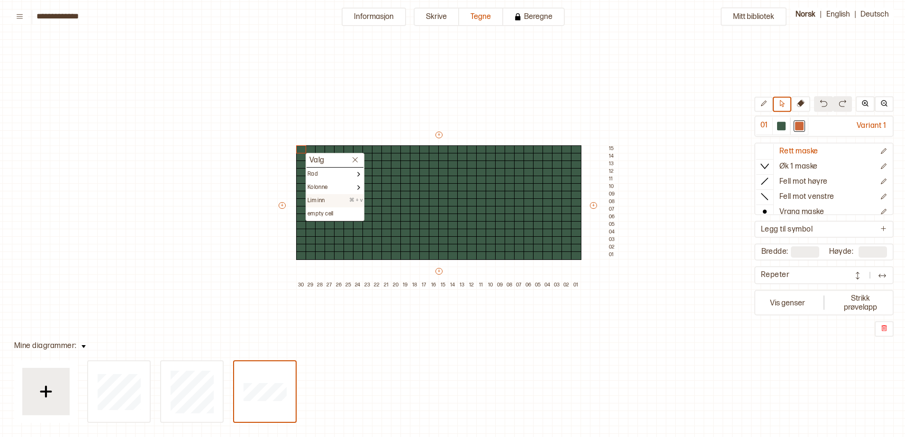
click at [336, 203] on div "Lim inn ⌘ + v" at bounding box center [335, 201] width 55 height 8
type input "**"
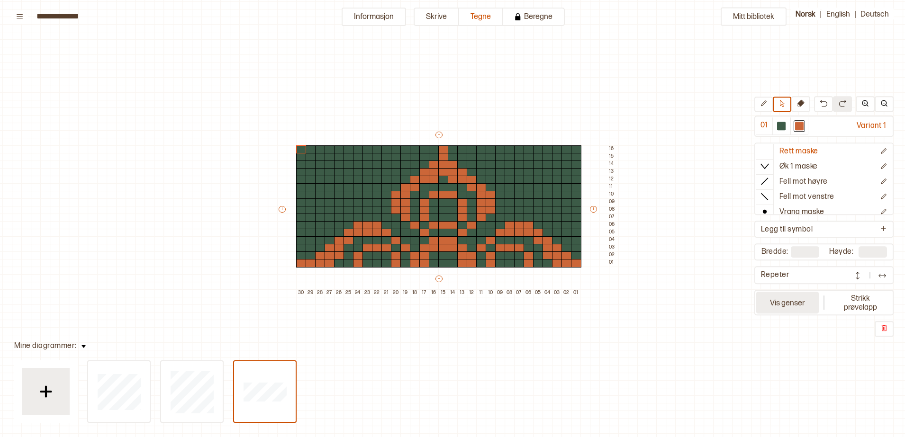
click at [803, 307] on button "Vis genser" at bounding box center [787, 303] width 63 height 22
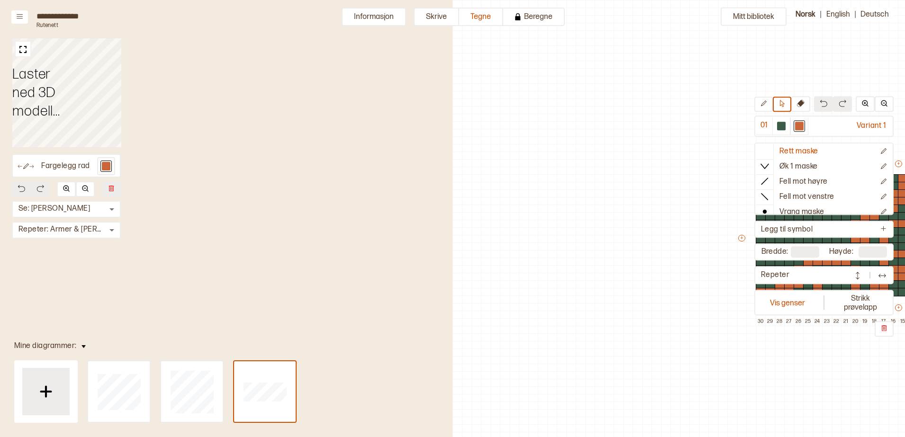
scroll to position [29, 404]
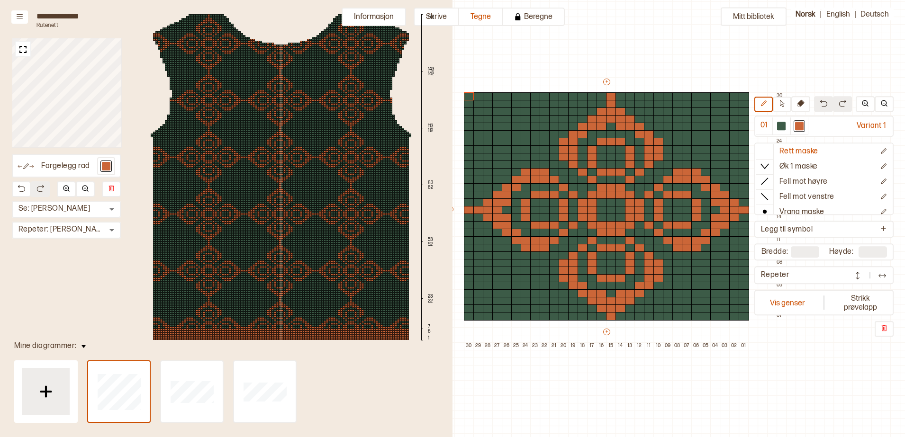
scroll to position [29, 295]
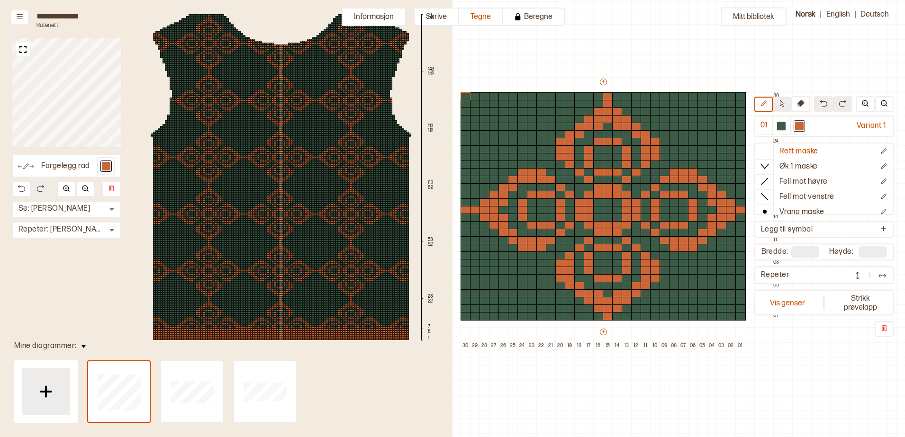
click at [781, 99] on button at bounding box center [782, 104] width 18 height 15
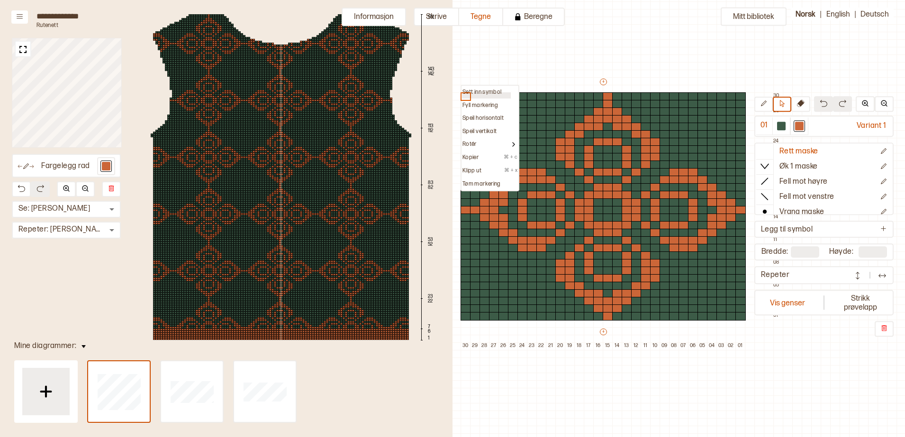
click at [510, 98] on div "Sett inn symbol Fyll markering Speil horisontalt Speil vertikalt Rotér Kopier ⌘…" at bounding box center [490, 138] width 59 height 107
click at [527, 65] on div "Mitt bibliotek 01 Variant 1 Rett maske Øk 1 maske Fell mot høyre Fell mot venst…" at bounding box center [609, 408] width 905 height 875
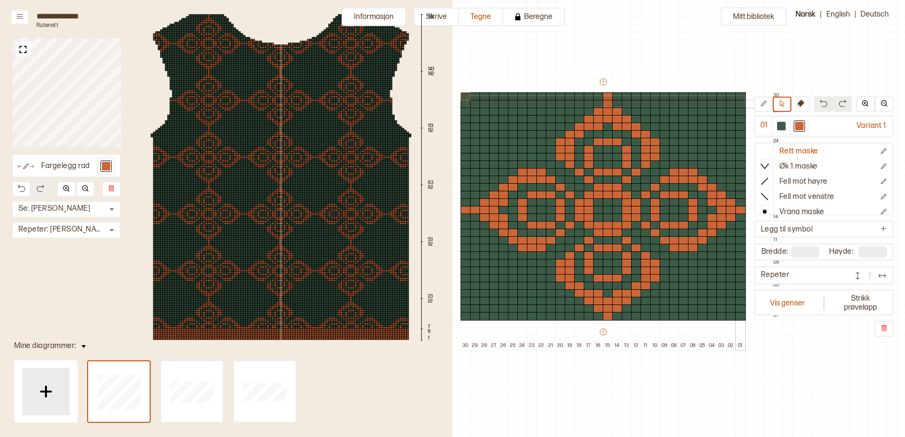
drag, startPoint x: 665, startPoint y: 117, endPoint x: 744, endPoint y: 106, distance: 79.4
click at [744, 106] on div "+ + + + 30 29 28 27 26 25 24 23 22 21 20 19 18 17 16 15 14 13 12 11 10 09 08 07…" at bounding box center [612, 213] width 341 height 273
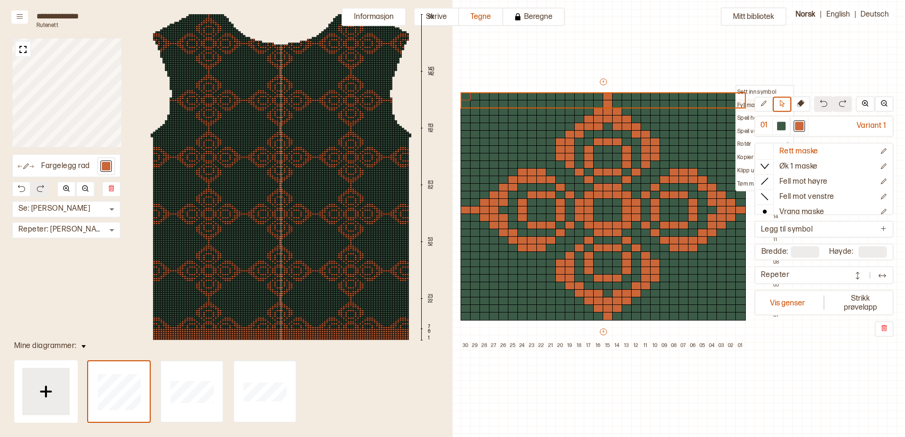
click at [751, 105] on p "Fyll markering" at bounding box center [755, 106] width 36 height 8
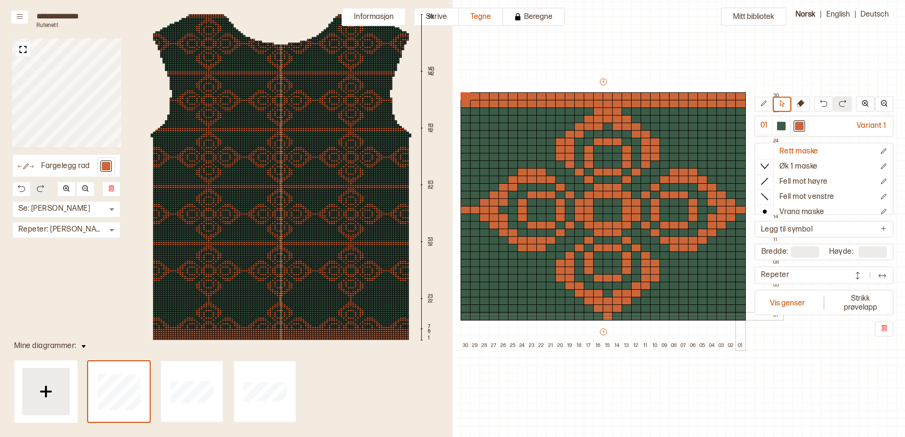
drag, startPoint x: 463, startPoint y: 317, endPoint x: 744, endPoint y: 315, distance: 281.0
click at [744, 315] on div "+ + + + 30 29 28 27 26 25 24 23 22 21 20 19 18 17 16 15 14 13 12 11 10 09 08 07…" at bounding box center [612, 213] width 341 height 273
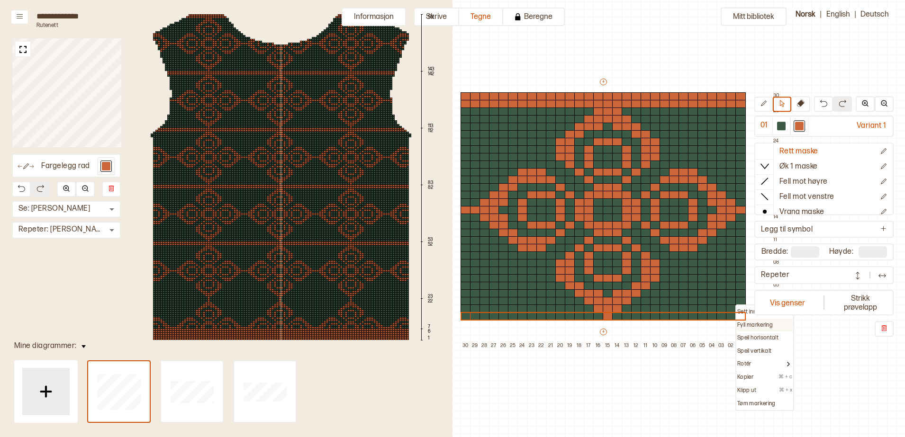
click at [749, 325] on p "Fyll markering" at bounding box center [755, 326] width 36 height 8
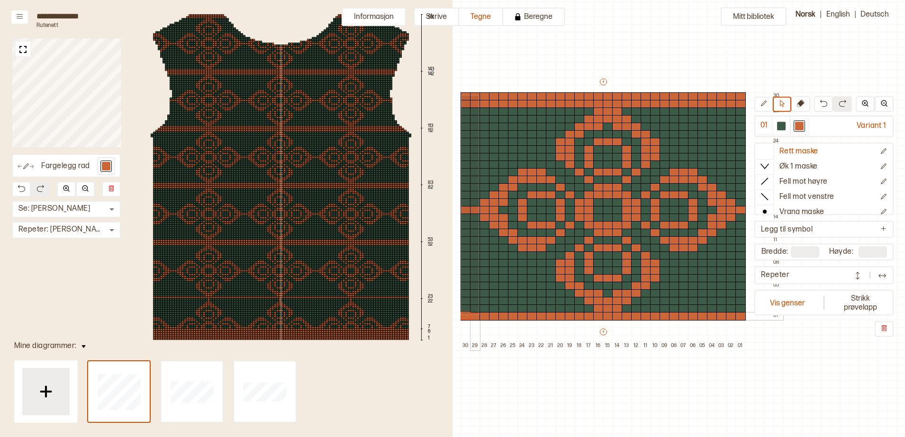
drag, startPoint x: 468, startPoint y: 110, endPoint x: 478, endPoint y: 314, distance: 204.0
click at [478, 314] on div "+ + + + 30 29 28 27 26 25 24 23 22 21 20 19 18 17 16 15 14 13 12 11 10 09 08 07…" at bounding box center [612, 213] width 341 height 273
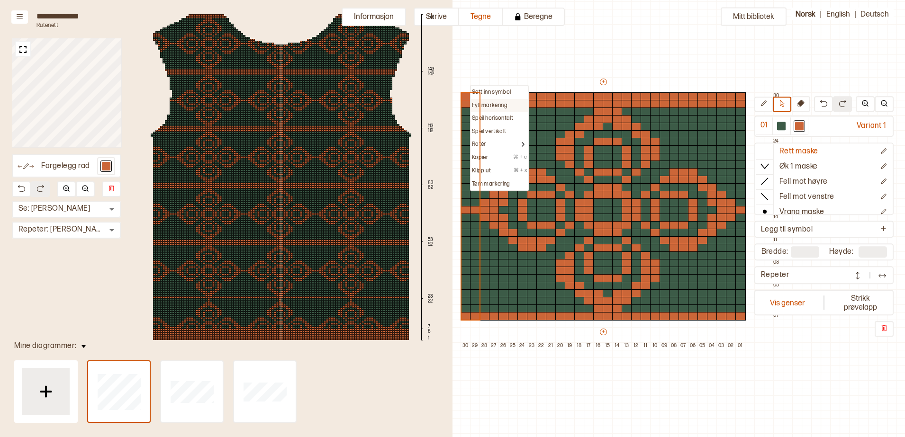
click at [492, 103] on p "Fyll markering" at bounding box center [490, 106] width 36 height 8
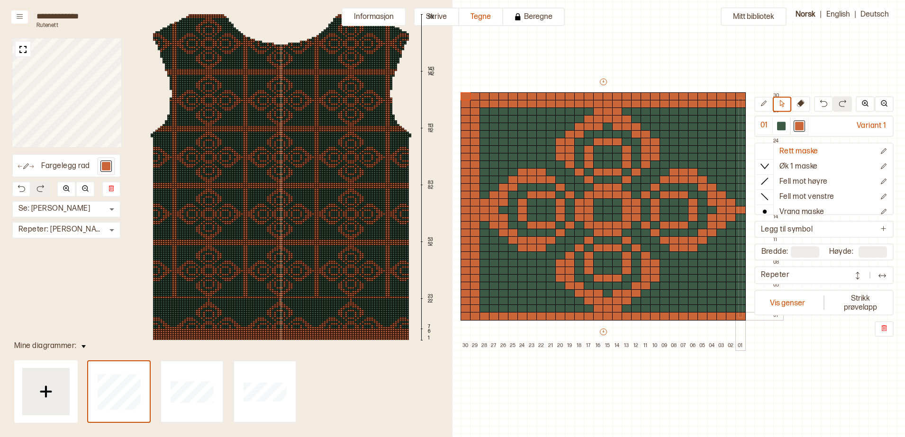
drag, startPoint x: 742, startPoint y: 145, endPoint x: 738, endPoint y: 316, distance: 170.6
click at [738, 316] on div "+ + + + 30 29 28 27 26 25 24 23 22 21 20 19 18 17 16 15 14 13 12 11 10 09 08 07…" at bounding box center [612, 213] width 341 height 273
click at [753, 106] on p "Fyll markering" at bounding box center [755, 106] width 36 height 8
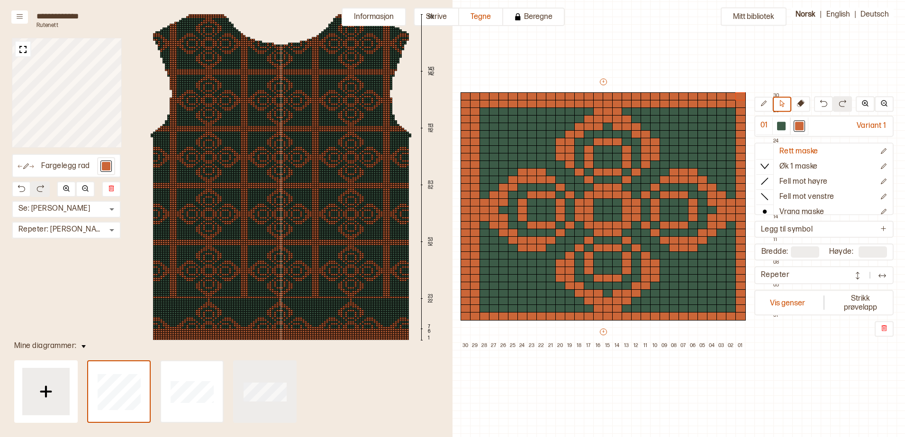
type input "**"
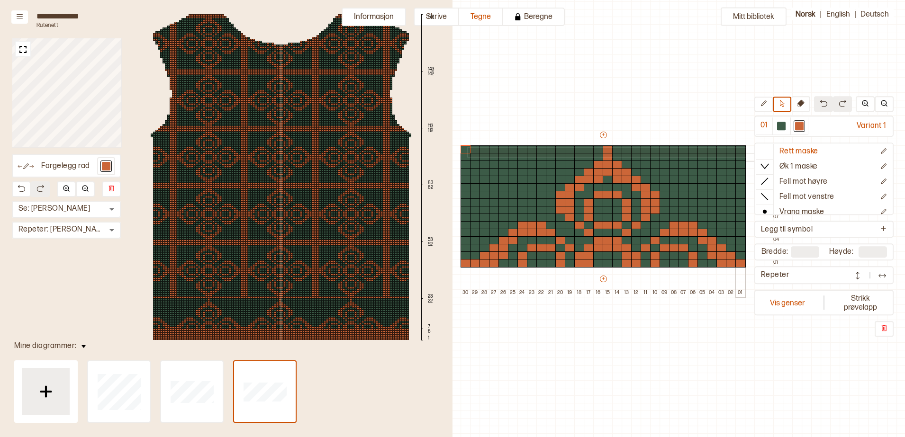
drag, startPoint x: 467, startPoint y: 147, endPoint x: 745, endPoint y: 156, distance: 277.8
click at [745, 156] on div "+ + + + 30 29 28 27 26 25 24 23 22 21 20 19 18 17 16 15 14 13 12 11 10 09 08 07…" at bounding box center [612, 213] width 341 height 167
click at [748, 160] on p "Fyll markering" at bounding box center [755, 159] width 36 height 8
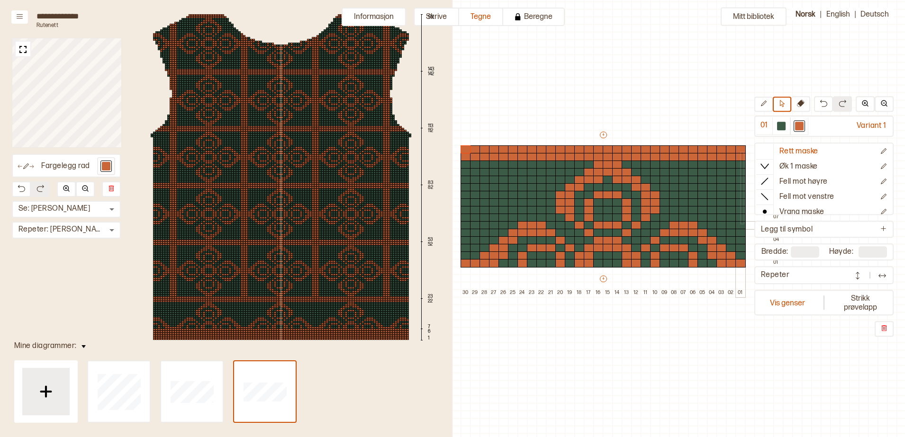
drag, startPoint x: 743, startPoint y: 223, endPoint x: 741, endPoint y: 265, distance: 42.7
click at [741, 265] on div "+ + + + 30 29 28 27 26 25 24 23 22 21 20 19 18 17 16 15 14 13 12 11 10 09 08 07…" at bounding box center [612, 213] width 341 height 167
click at [738, 138] on div "Sett inn symbol Fyll markering Speil horisontalt Speil vertikalt Rotér Kopier ⌘…" at bounding box center [612, 213] width 341 height 167
drag, startPoint x: 740, startPoint y: 176, endPoint x: 747, endPoint y: 271, distance: 95.5
click at [747, 271] on div "+ + + + 30 29 28 27 26 25 24 23 22 21 20 19 18 17 16 15 14 13 12 11 10 09 08 07…" at bounding box center [612, 213] width 341 height 167
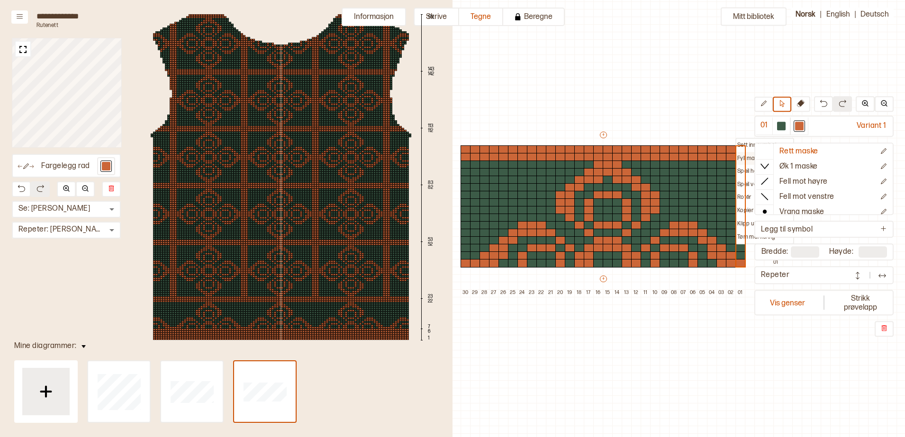
click at [749, 158] on p "Fyll markering" at bounding box center [755, 159] width 36 height 8
drag, startPoint x: 471, startPoint y: 236, endPoint x: 474, endPoint y: 264, distance: 27.7
click at [474, 264] on div "+ + + + 30 29 28 27 26 25 24 23 22 21 20 19 18 17 16 15 14 13 12 11 10 09 08 07…" at bounding box center [612, 213] width 341 height 167
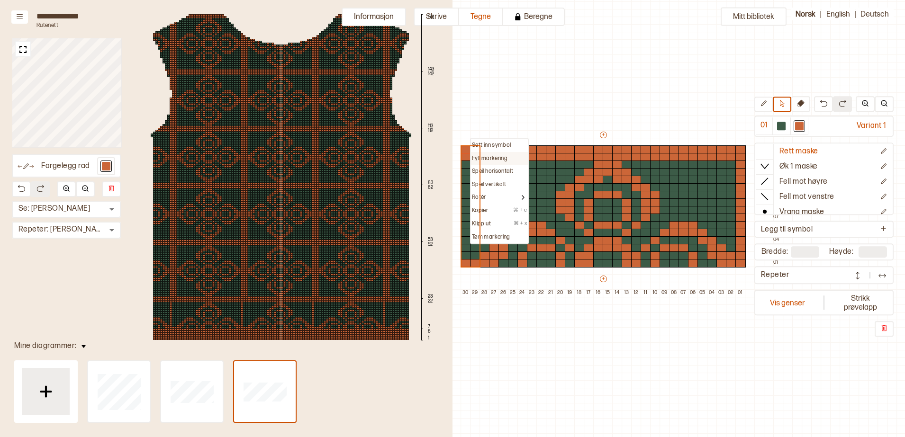
click at [484, 158] on p "Fyll markering" at bounding box center [490, 159] width 36 height 8
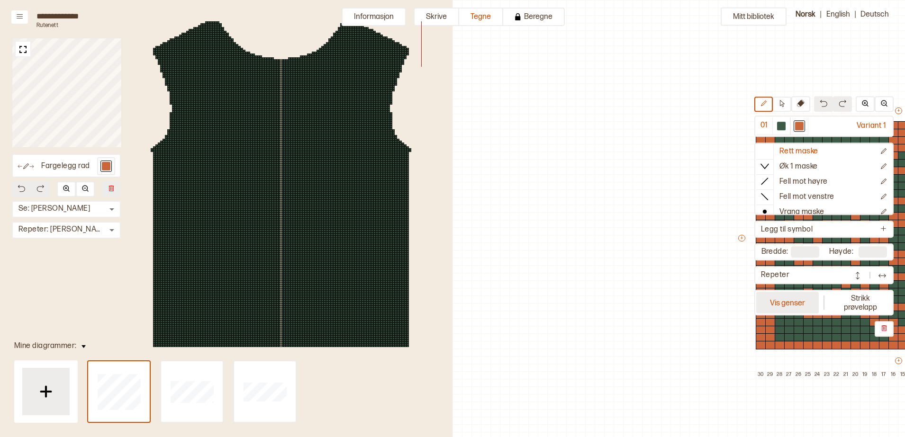
scroll to position [29, 404]
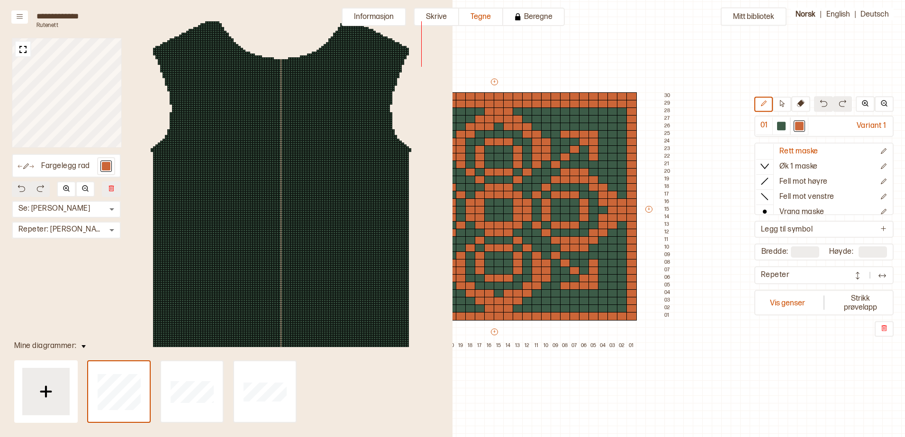
type input "**"
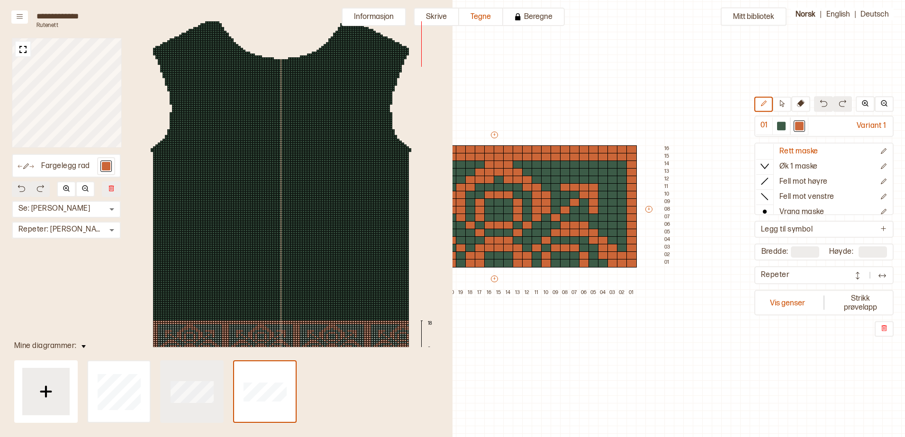
click at [150, 380] on div at bounding box center [119, 392] width 62 height 61
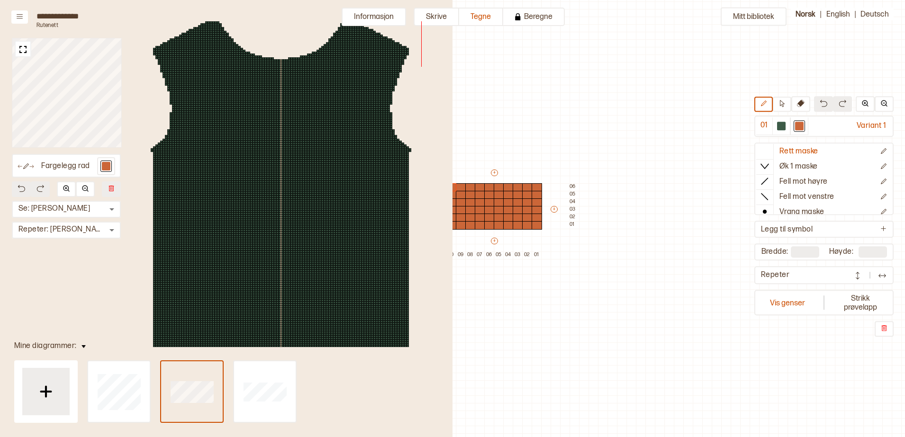
type input "**"
type input "*"
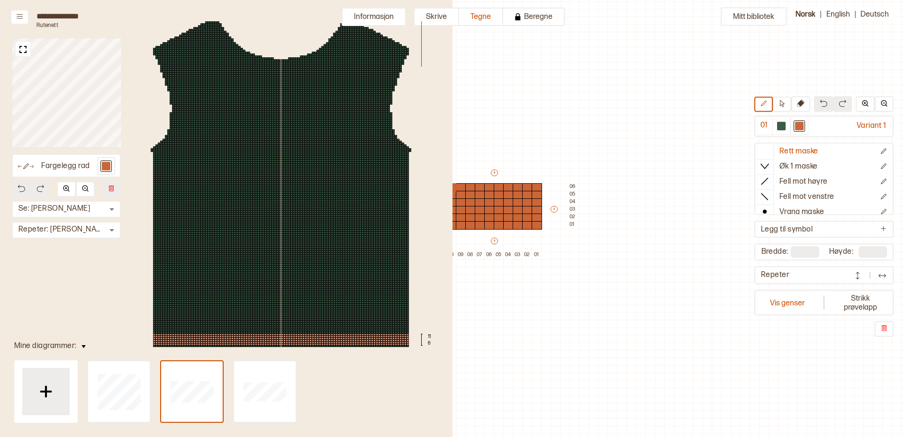
scroll to position [15, 0]
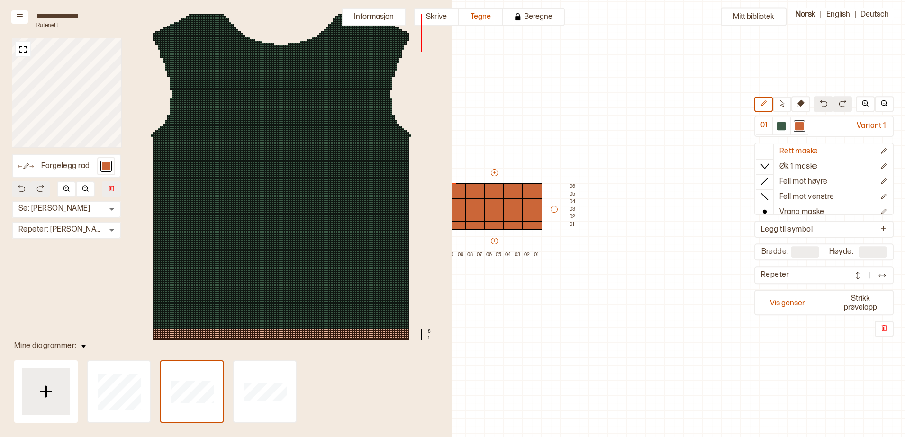
click at [253, 333] on div at bounding box center [254, 334] width 2 height 2
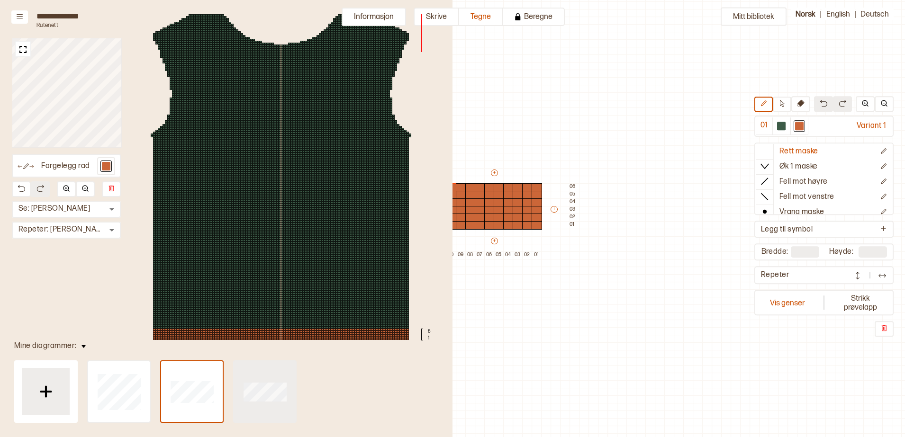
click at [150, 370] on div at bounding box center [119, 392] width 62 height 61
type input "**"
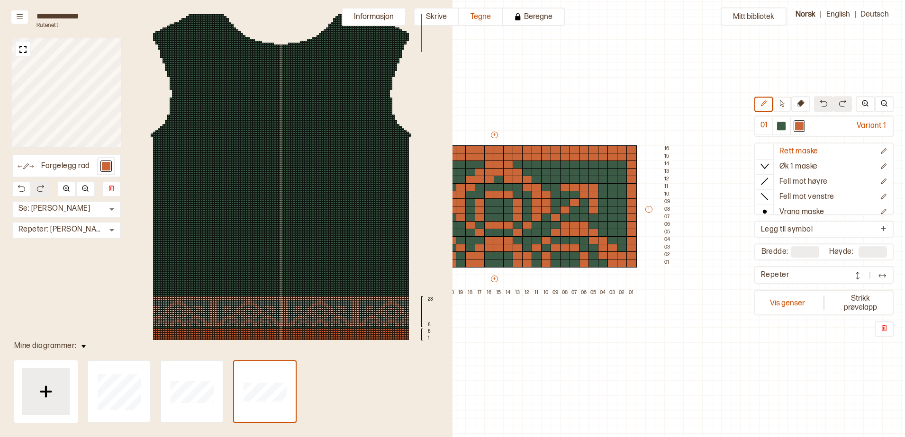
click at [245, 310] on div at bounding box center [246, 311] width 2 height 2
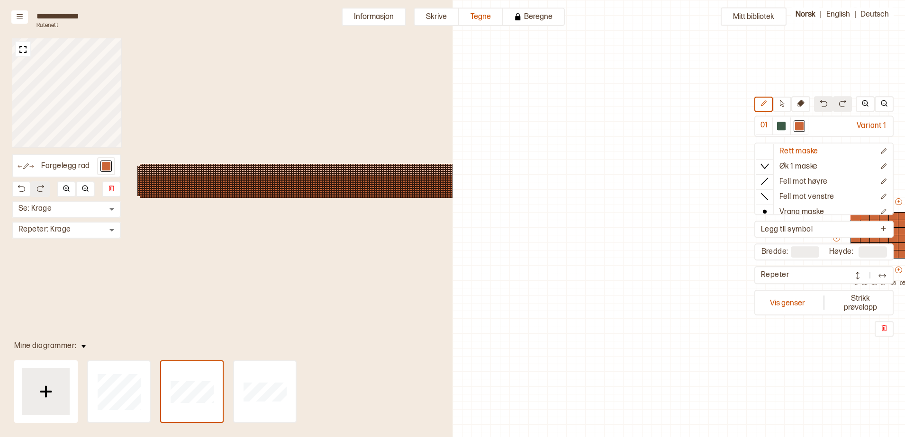
scroll to position [29, 257]
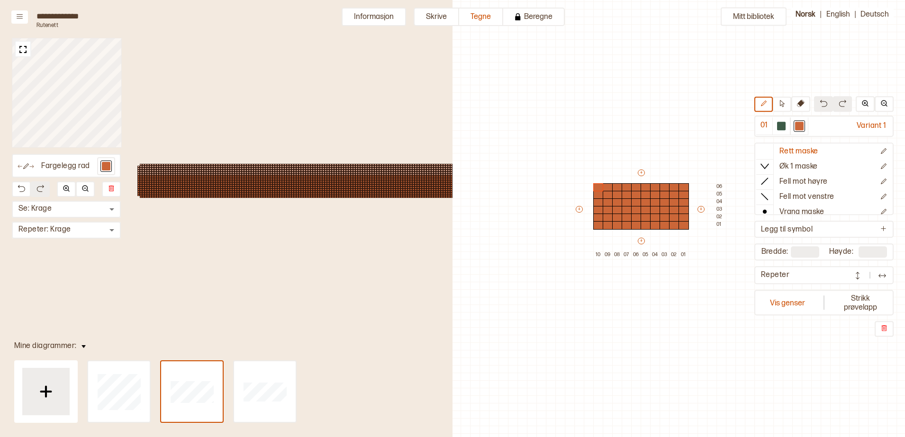
click at [208, 168] on div at bounding box center [207, 169] width 2 height 2
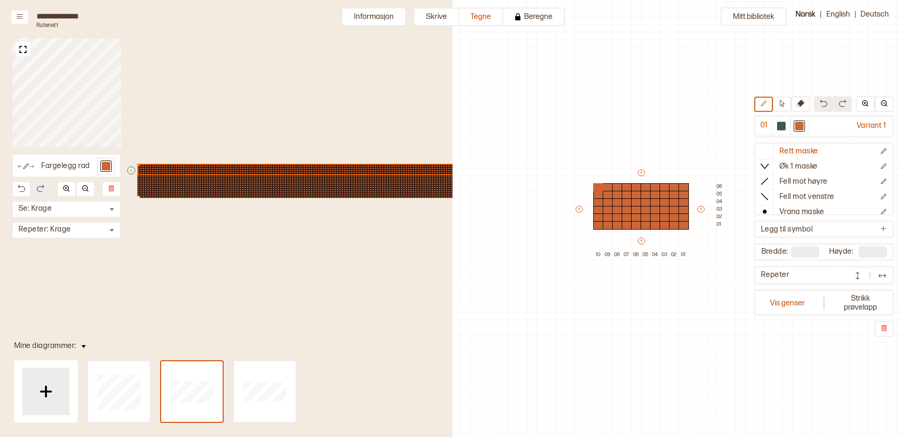
click at [196, 261] on div "↑ ← ↓ → 18 13 12 7 6 1" at bounding box center [281, 180] width 344 height 333
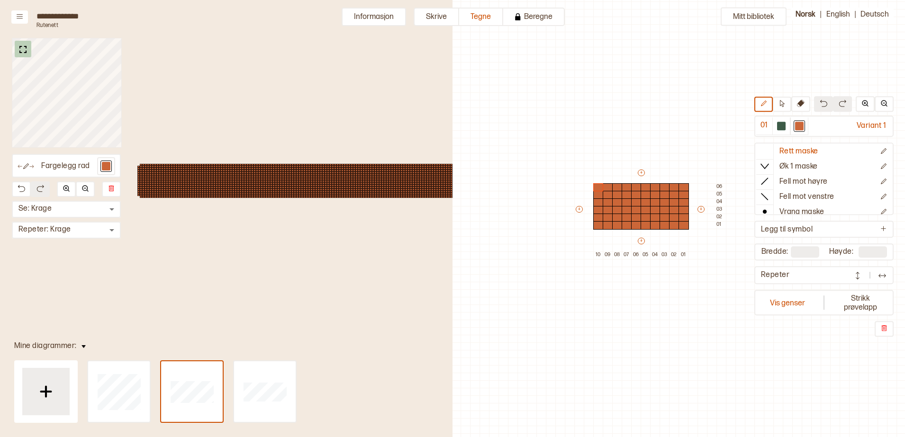
click at [27, 49] on img at bounding box center [23, 50] width 12 height 12
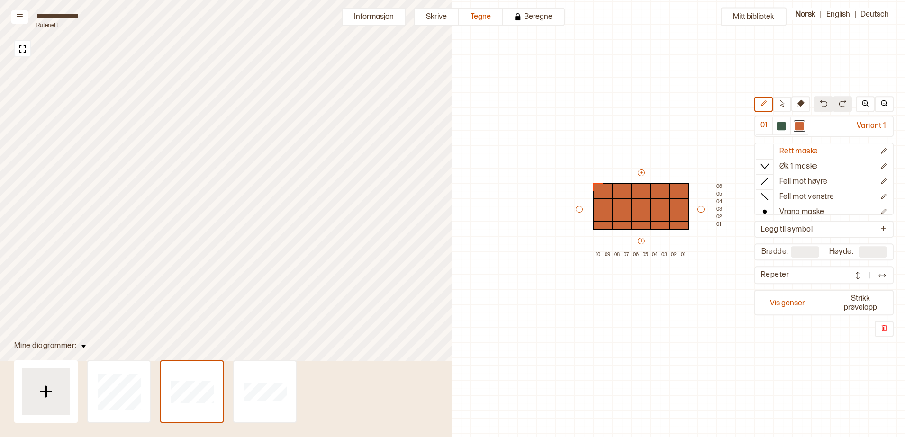
drag, startPoint x: 598, startPoint y: 164, endPoint x: 557, endPoint y: 157, distance: 40.9
click at [665, 224] on div "Mitt bibliotek 01 Variant 1 Rett maske Øk 1 maske Fell mot høyre Fell mot venst…" at bounding box center [647, 408] width 905 height 875
type input "**"
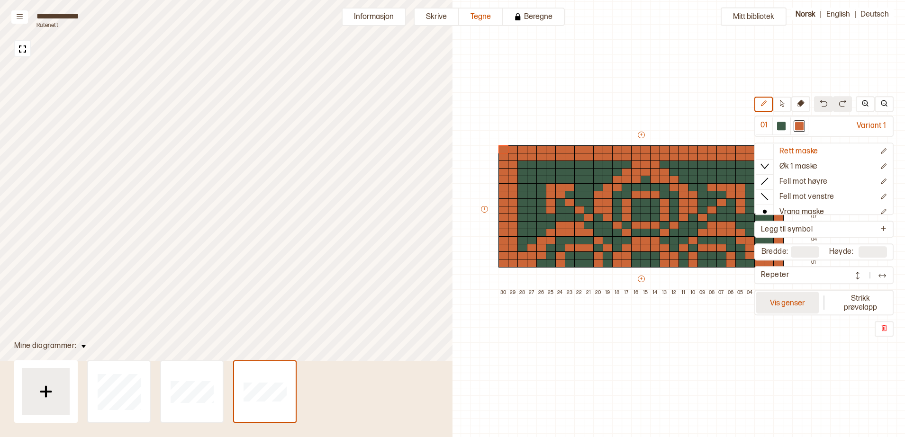
click at [791, 311] on button "Vis genser" at bounding box center [787, 303] width 63 height 22
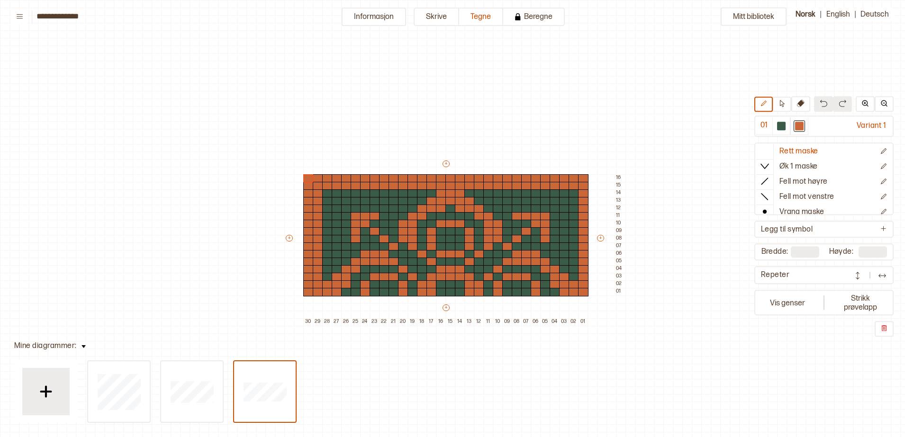
scroll to position [29, 7]
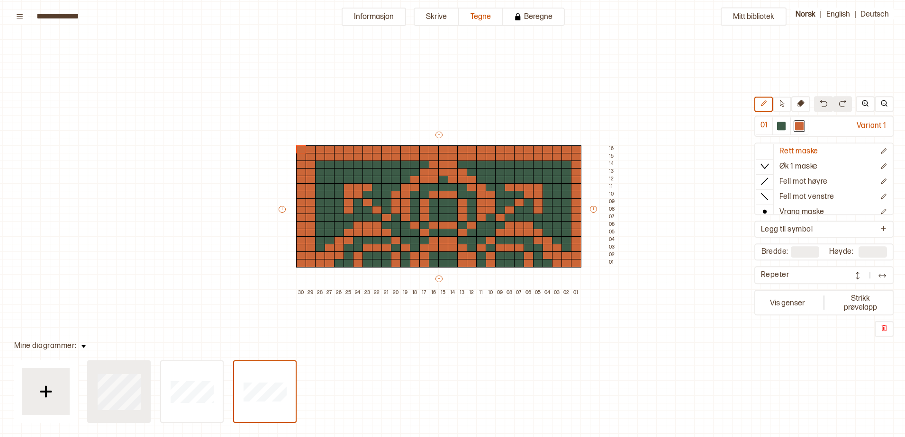
type input "**"
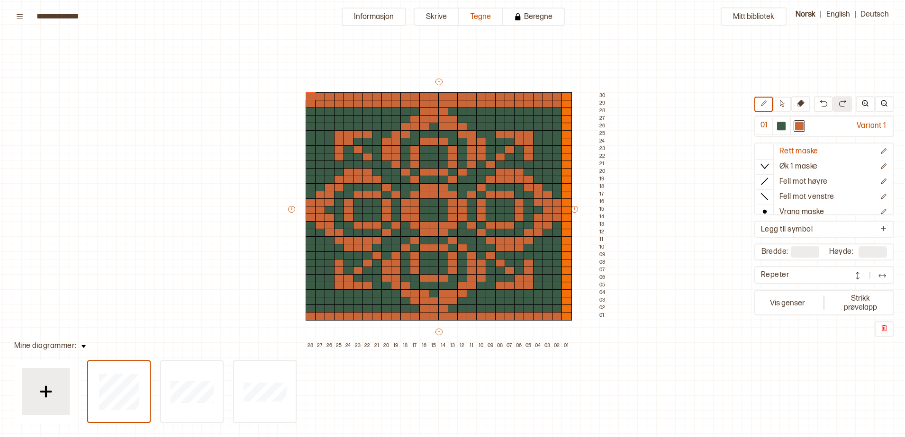
type input "**"
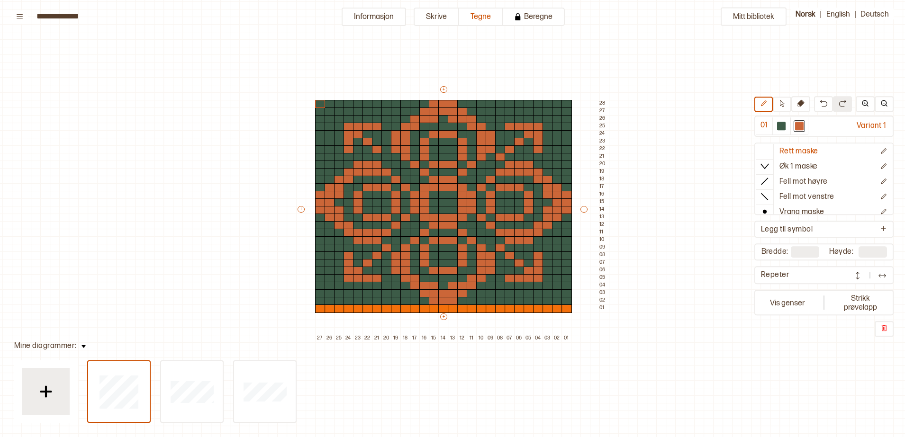
type input "**"
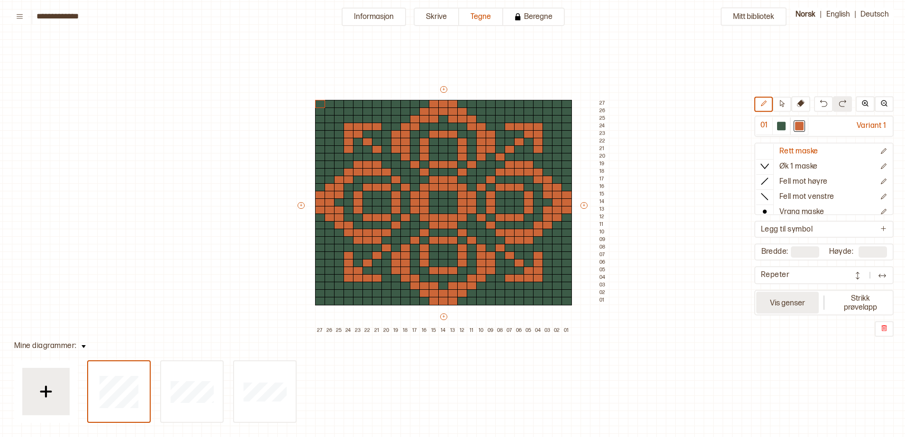
click at [803, 304] on button "Vis genser" at bounding box center [787, 303] width 63 height 22
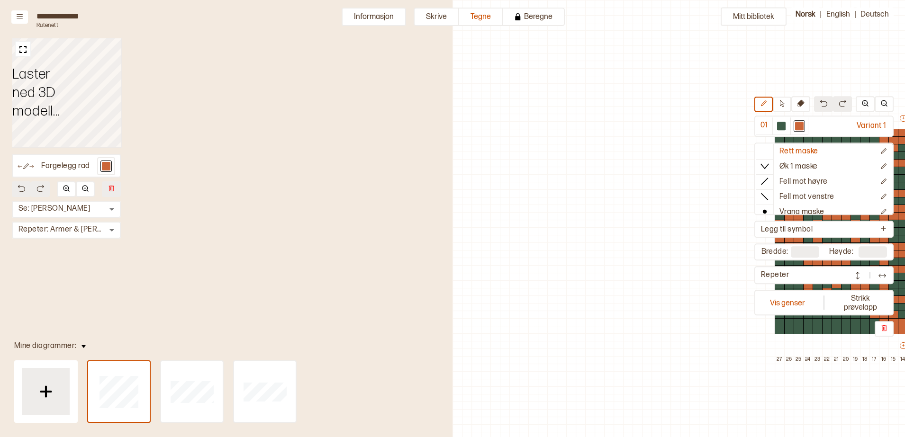
scroll to position [25, 395]
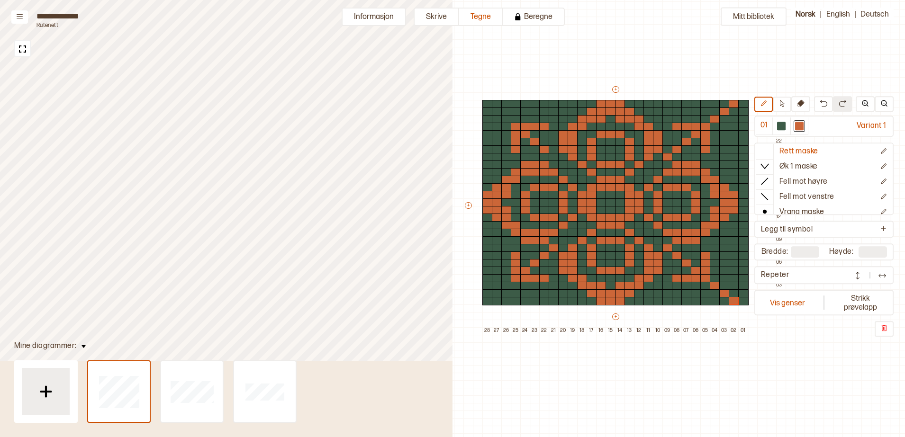
scroll to position [29, 241]
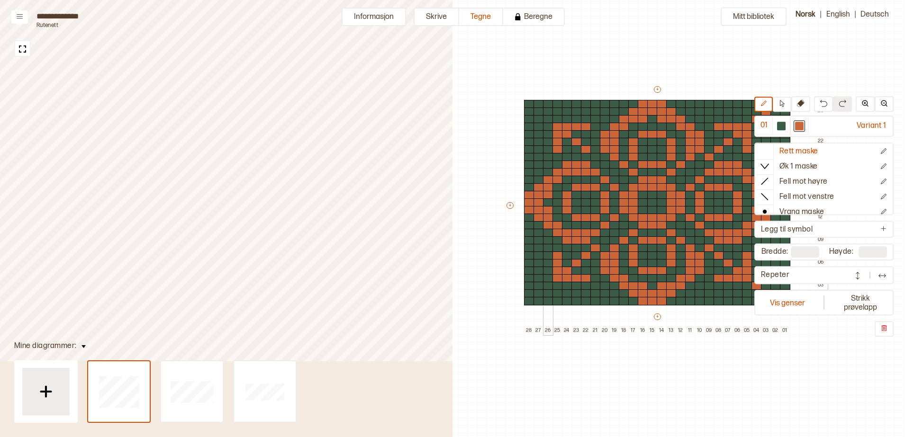
drag, startPoint x: 548, startPoint y: 288, endPoint x: 549, endPoint y: 118, distance: 170.6
click at [548, 288] on div at bounding box center [548, 286] width 10 height 9
click at [538, 295] on div at bounding box center [539, 294] width 10 height 9
click at [528, 298] on div at bounding box center [529, 301] width 10 height 9
click at [549, 118] on div at bounding box center [548, 119] width 10 height 9
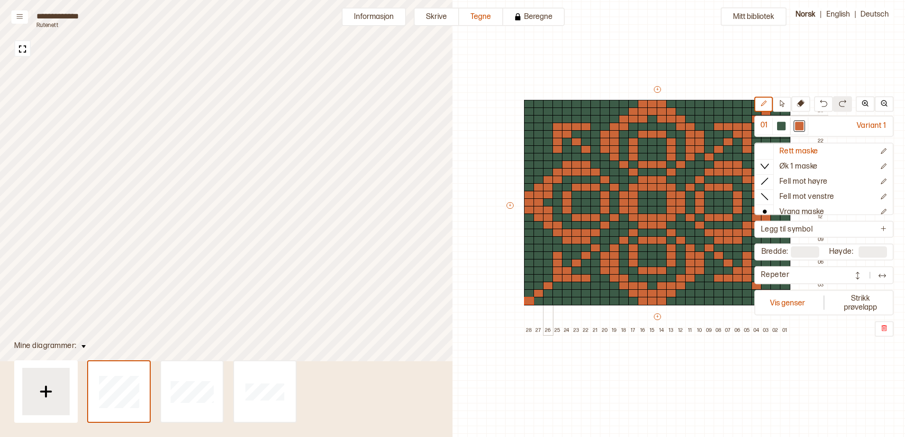
click at [530, 109] on div at bounding box center [529, 112] width 10 height 9
click at [539, 111] on div at bounding box center [539, 112] width 10 height 9
click at [531, 104] on div at bounding box center [529, 104] width 10 height 9
click at [24, 50] on img at bounding box center [23, 49] width 12 height 12
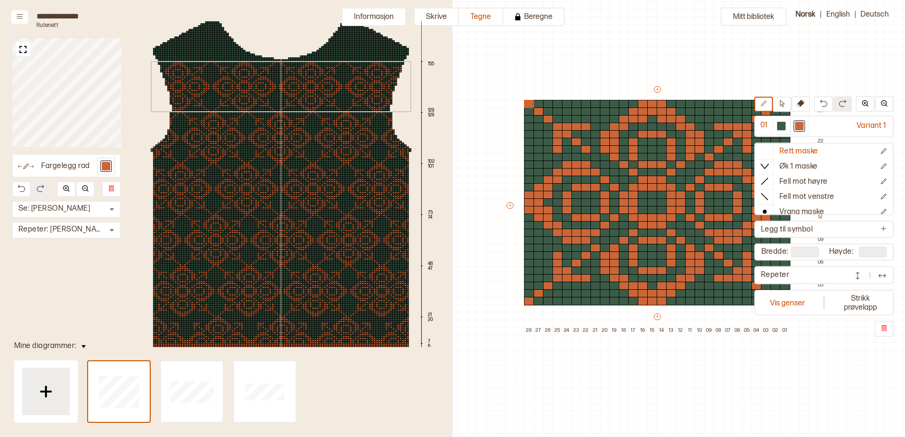
click at [226, 70] on div "155 129 128 102 101 75 74 48 47 21 20 7 6 1" at bounding box center [281, 188] width 318 height 348
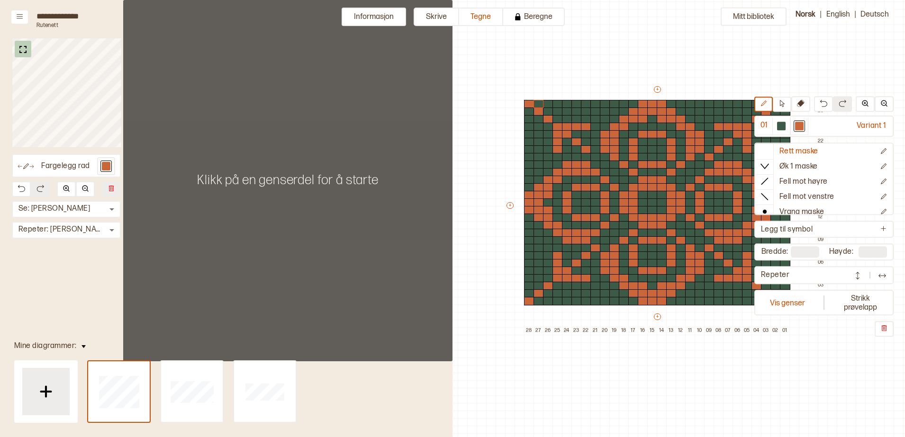
click at [26, 53] on img at bounding box center [23, 50] width 12 height 12
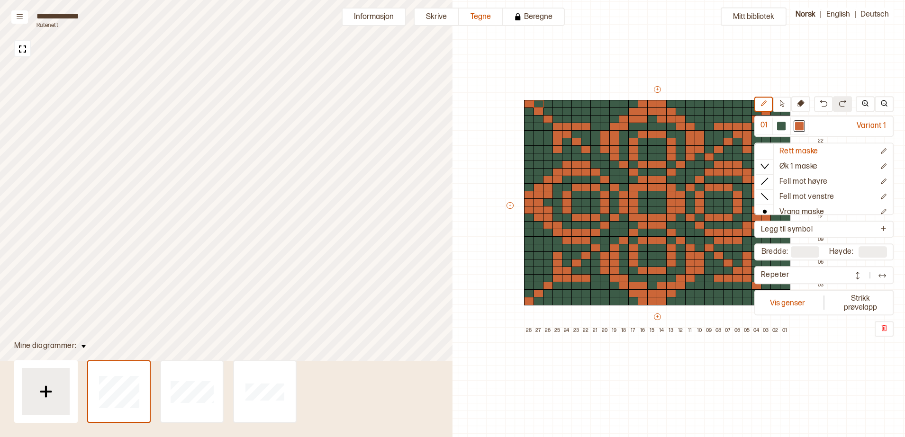
click at [26, 53] on img at bounding box center [23, 49] width 12 height 12
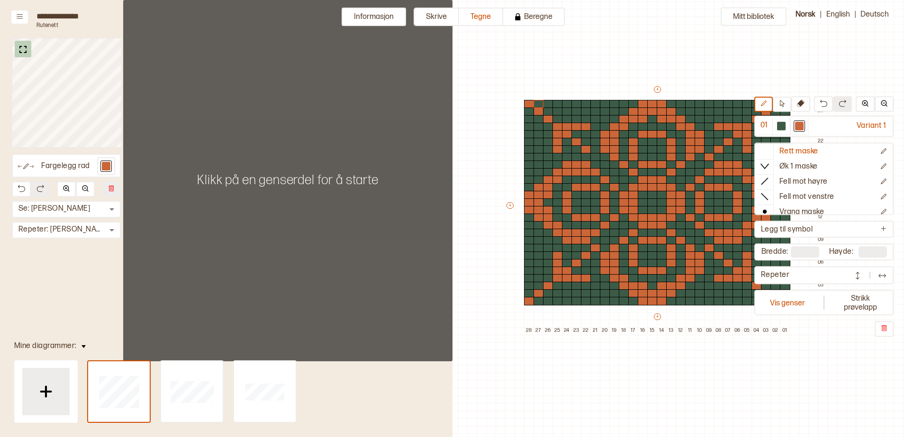
click at [26, 53] on img at bounding box center [23, 50] width 12 height 12
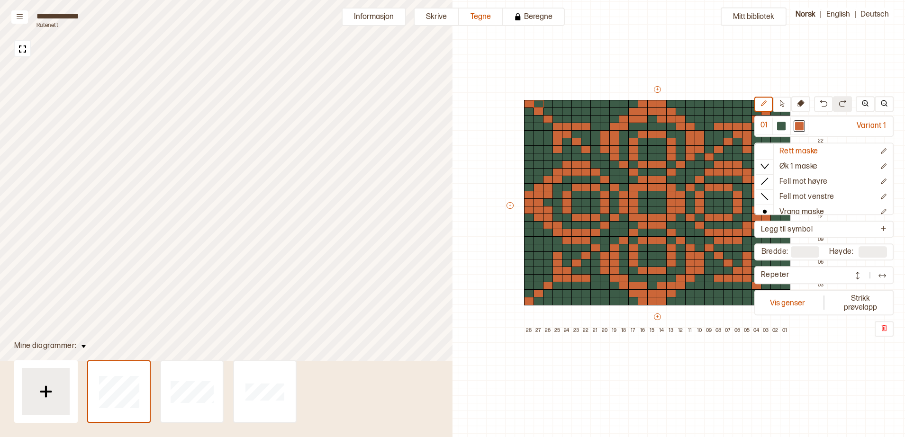
click at [26, 52] on img at bounding box center [23, 49] width 12 height 12
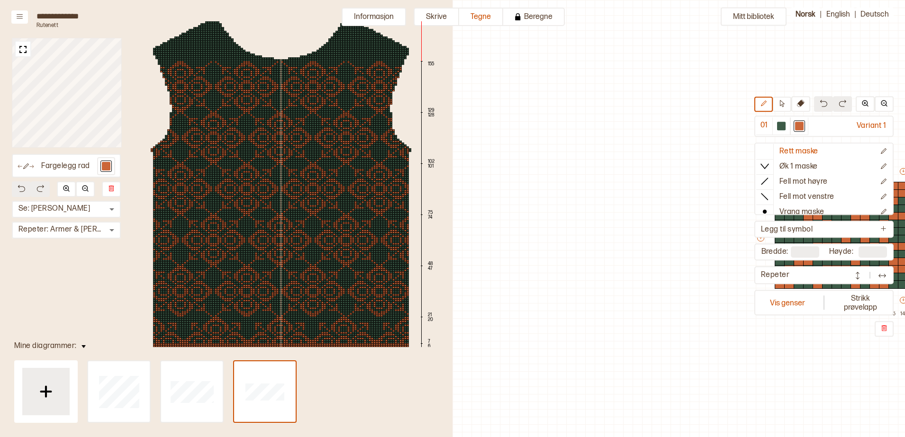
scroll to position [29, 395]
